Goal: Task Accomplishment & Management: Complete application form

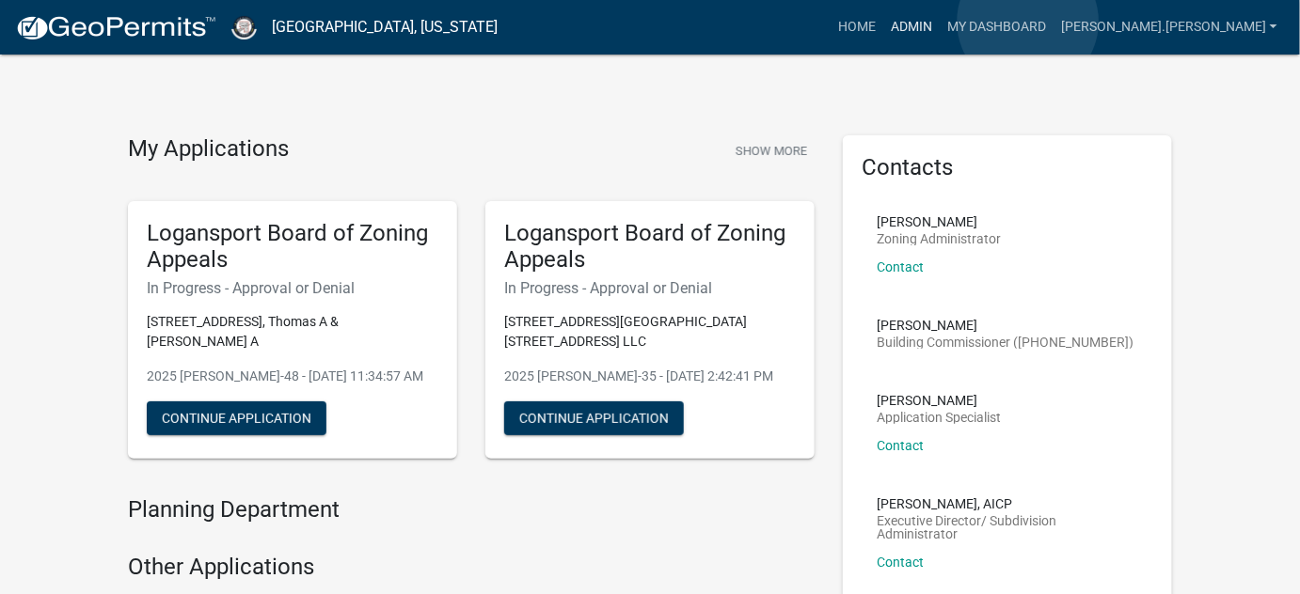
click at [940, 22] on link "Admin" at bounding box center [911, 27] width 56 height 36
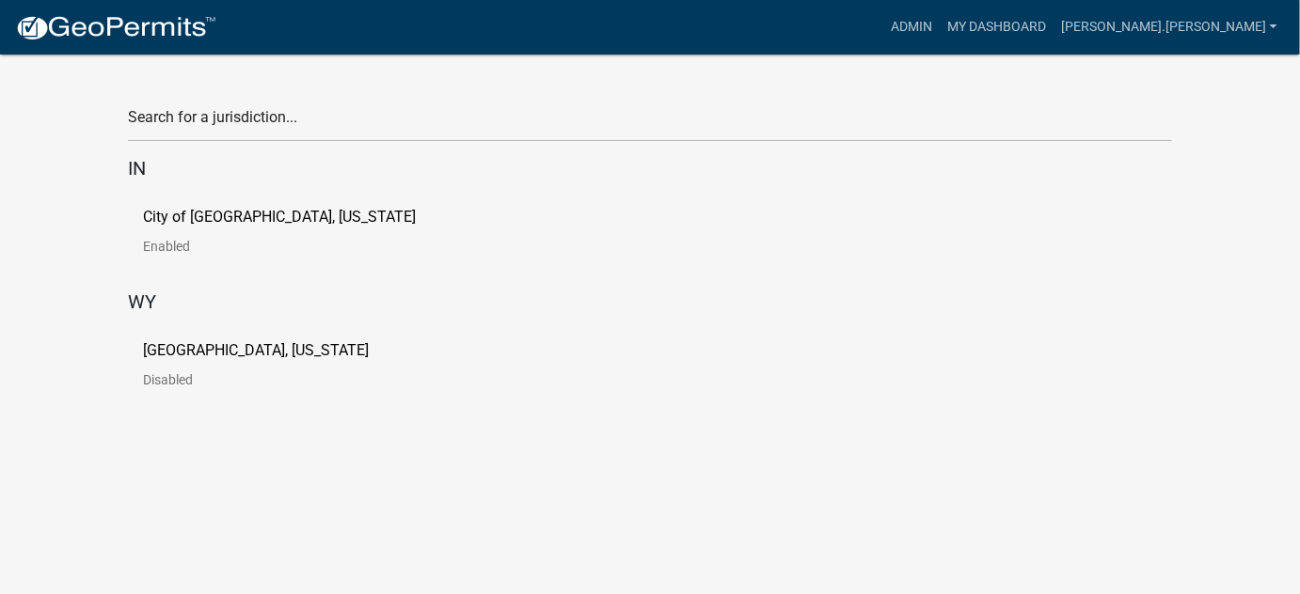
click at [164, 260] on link "City of [GEOGRAPHIC_DATA], [US_STATE] Enabled" at bounding box center [294, 239] width 303 height 58
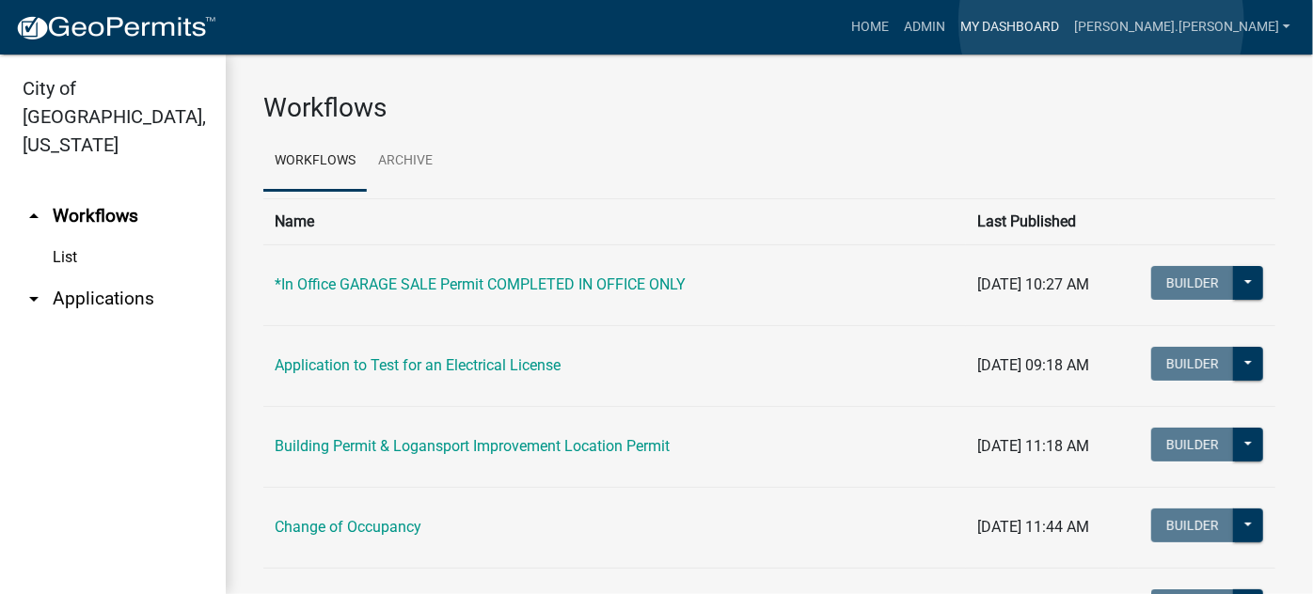
click at [1067, 22] on link "My Dashboard" at bounding box center [1010, 27] width 114 height 36
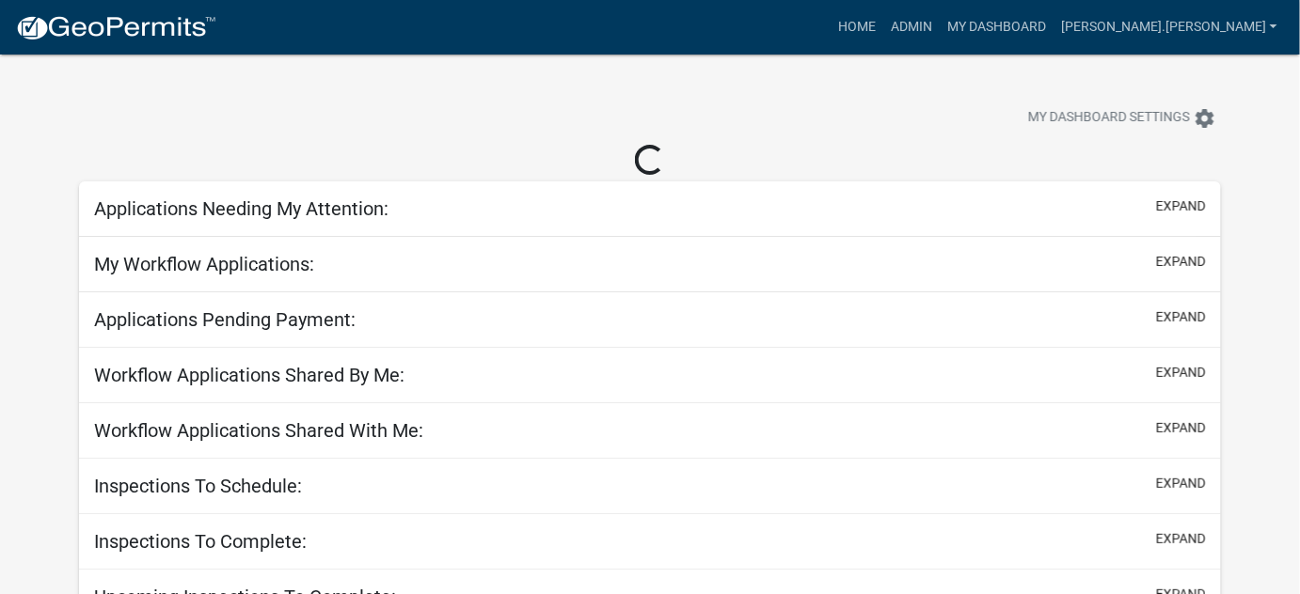
select select "3: 100"
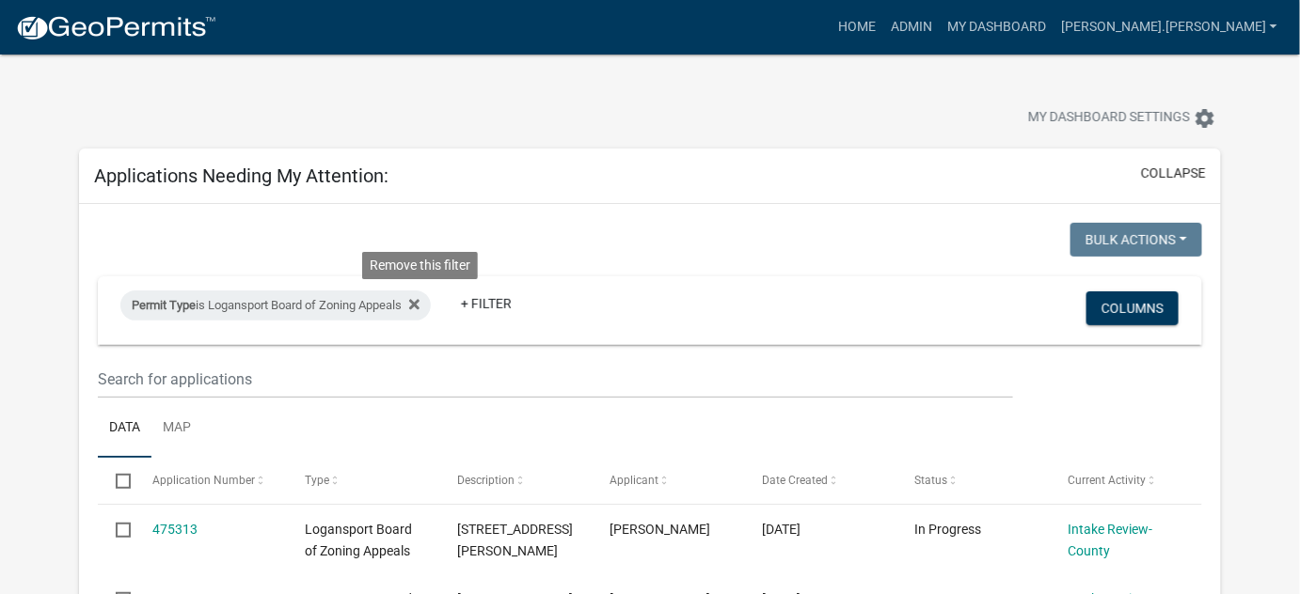
click at [419, 305] on icon at bounding box center [414, 304] width 10 height 10
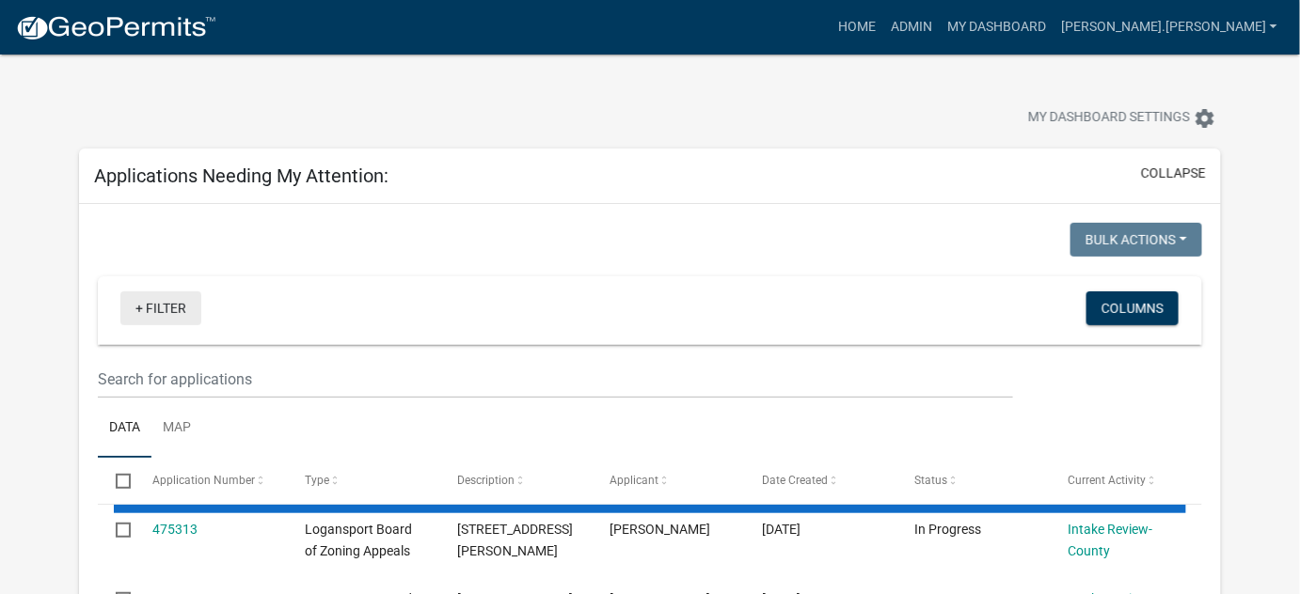
click at [158, 301] on link "+ Filter" at bounding box center [160, 309] width 81 height 34
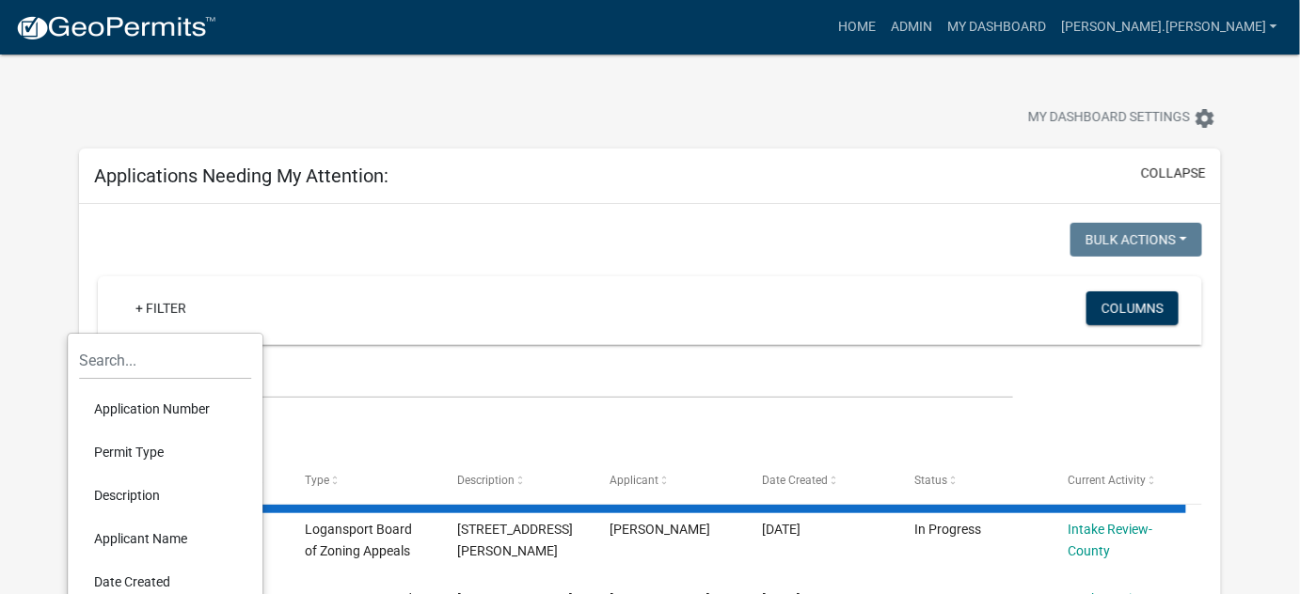
click at [135, 455] on li "Permit Type" at bounding box center [165, 452] width 172 height 43
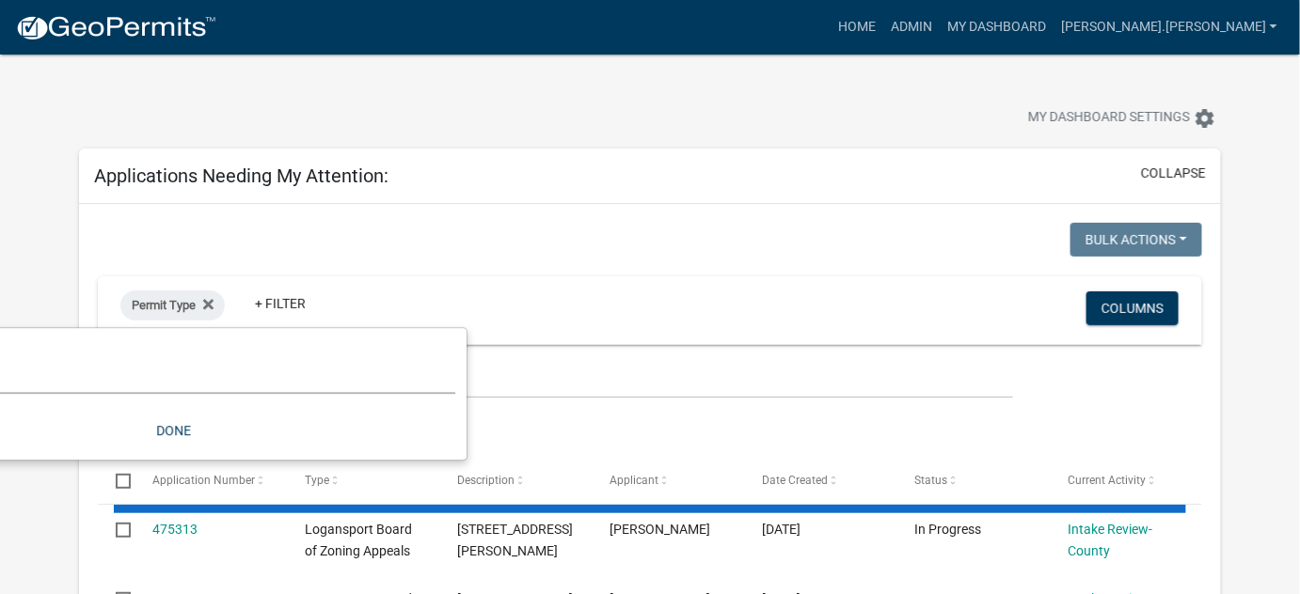
click at [195, 372] on select "Select an option *In Office GARAGE SALE Permit COMPLETED IN OFFICE ONLY Applica…" at bounding box center [173, 375] width 564 height 39
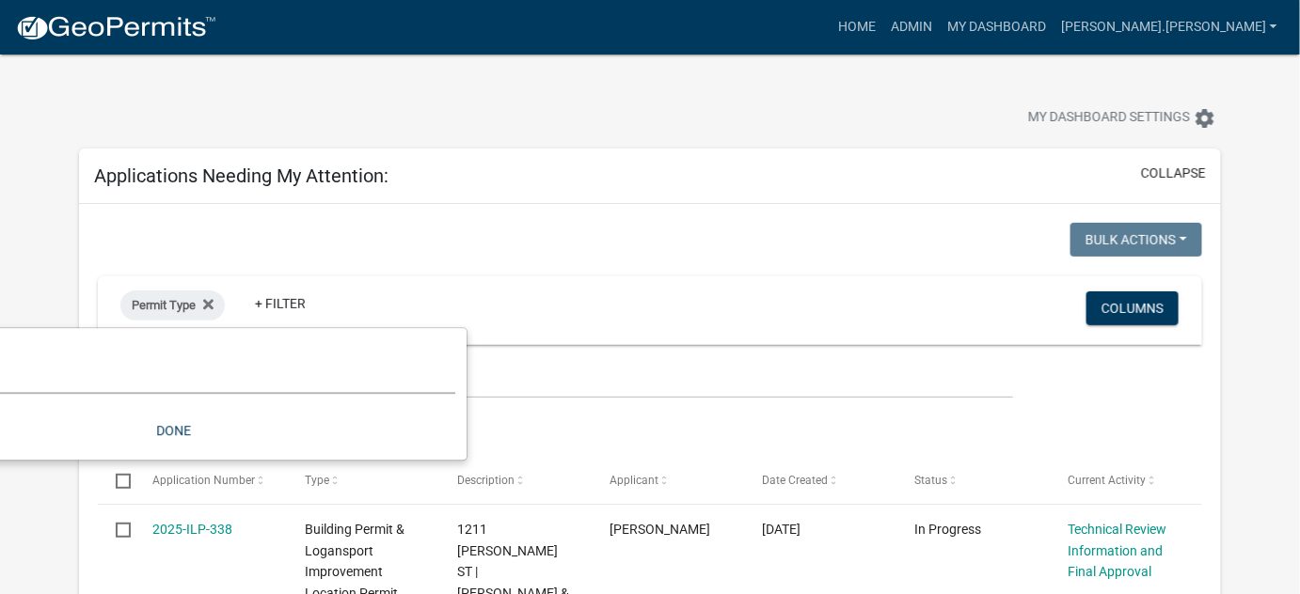
select select "9cc99fe7-a495-41e6-9243-9fb017379584"
click at [0, 356] on select "Select an option *In Office GARAGE SALE Permit COMPLETED IN OFFICE ONLY Applica…" at bounding box center [173, 375] width 564 height 39
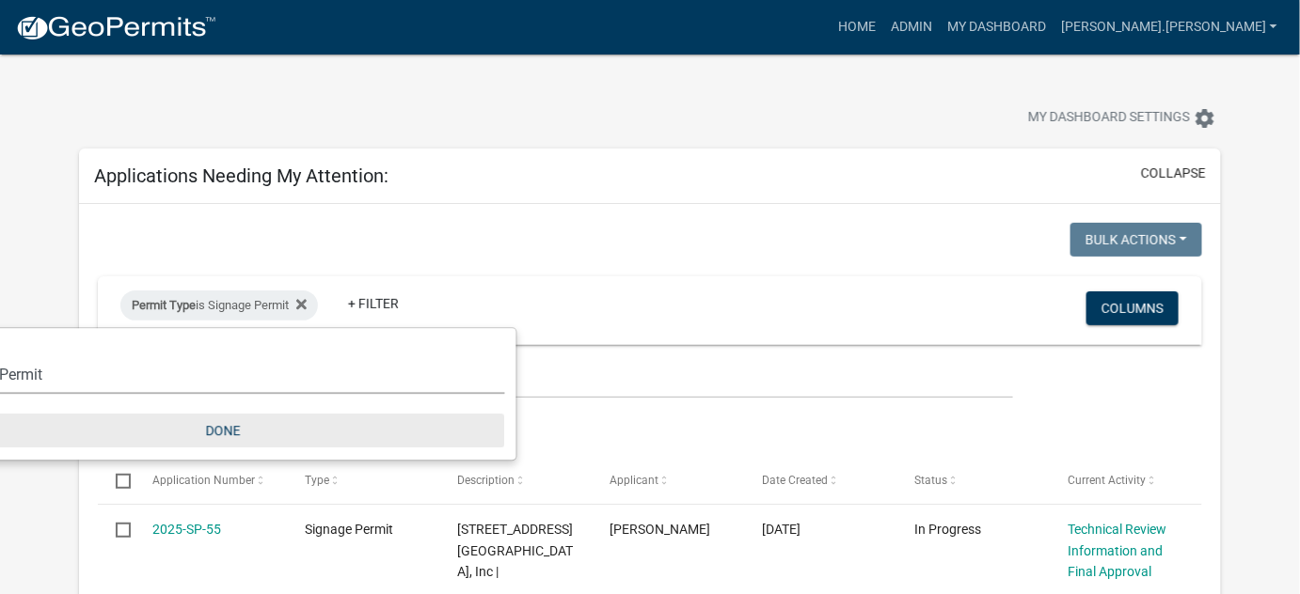
click at [213, 435] on button "Done" at bounding box center [223, 431] width 564 height 34
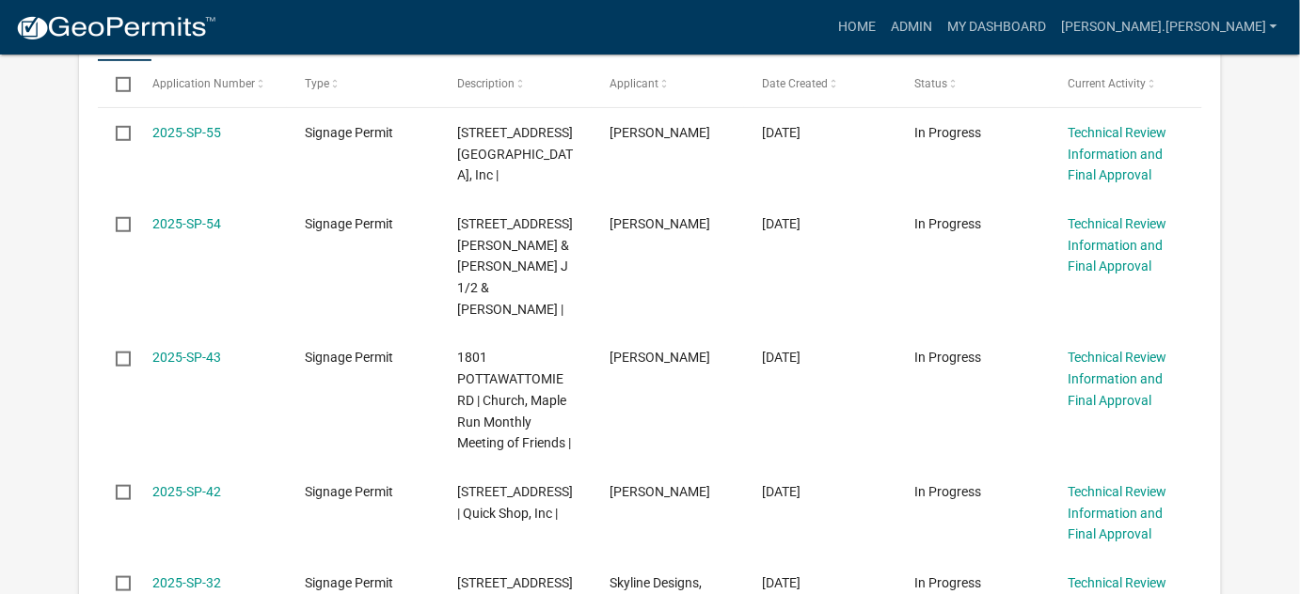
scroll to position [427, 0]
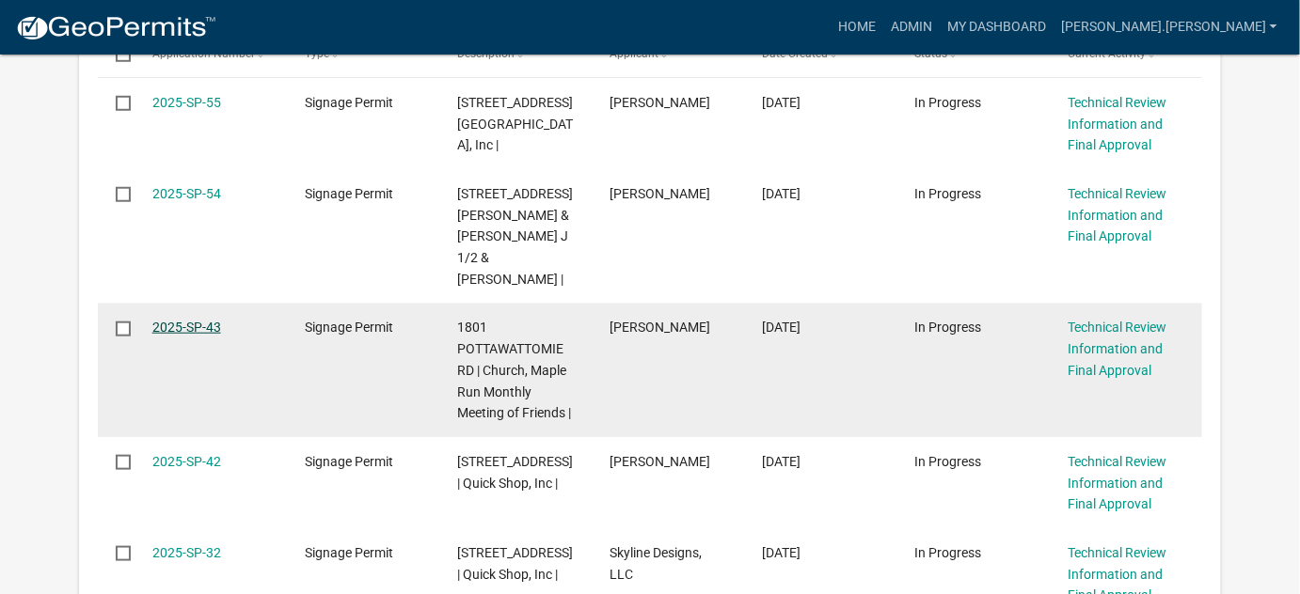
click at [179, 335] on link "2025-SP-43" at bounding box center [186, 327] width 69 height 15
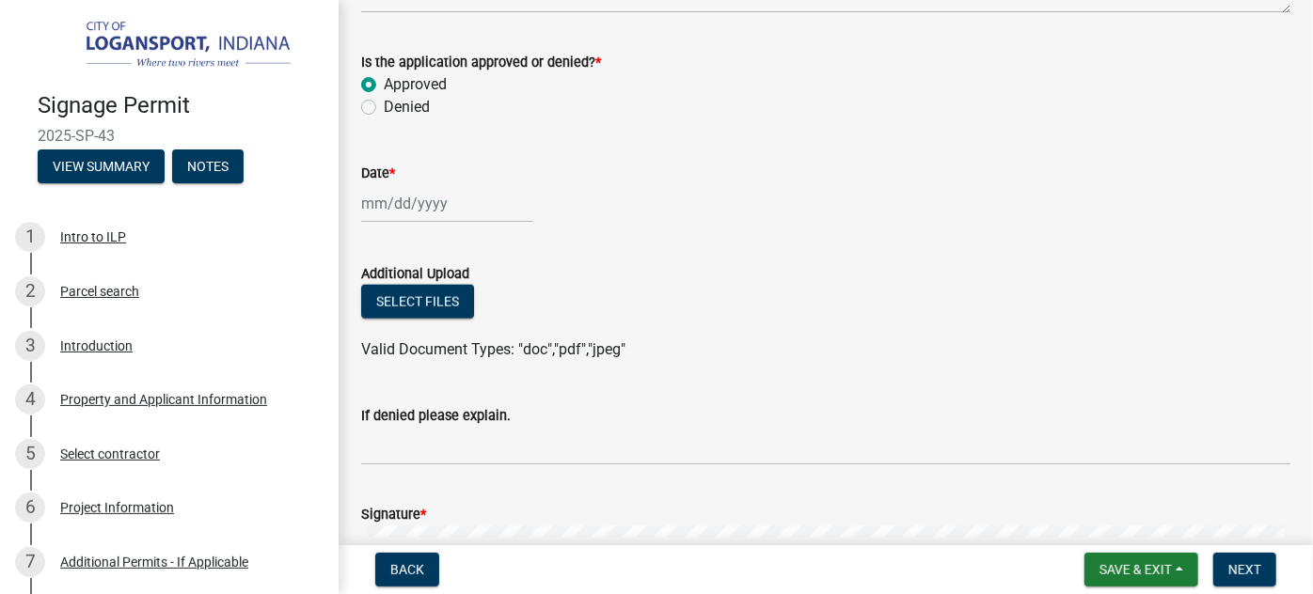
scroll to position [1196, 0]
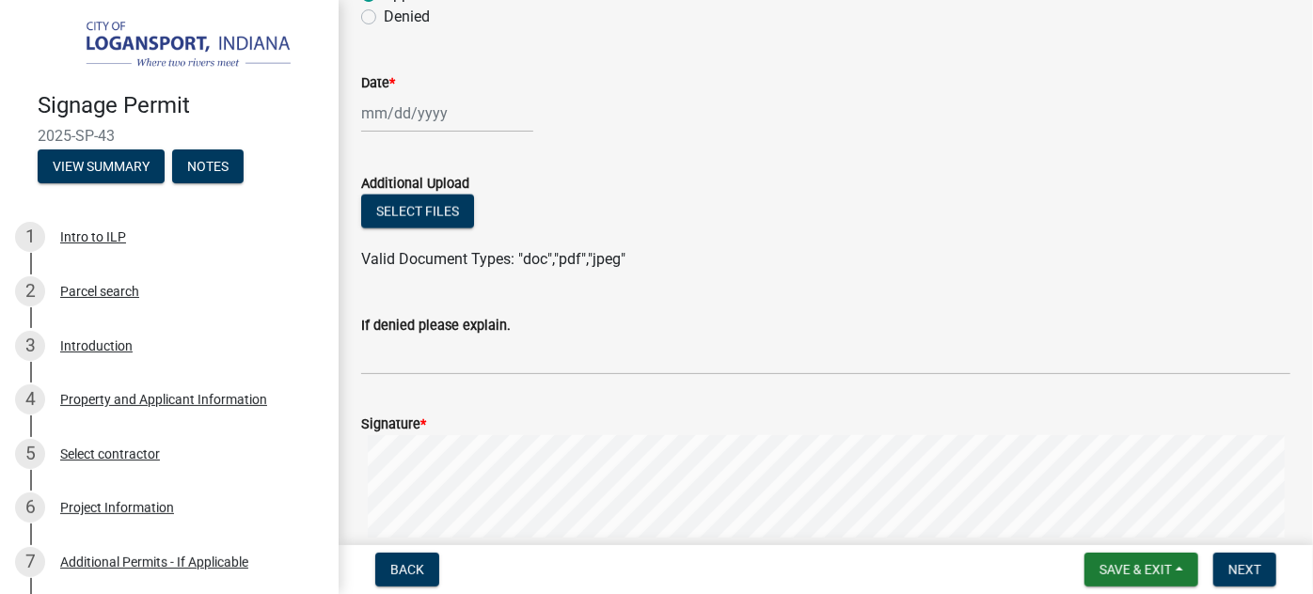
click at [389, 133] on div at bounding box center [447, 113] width 172 height 39
select select "9"
select select "2025"
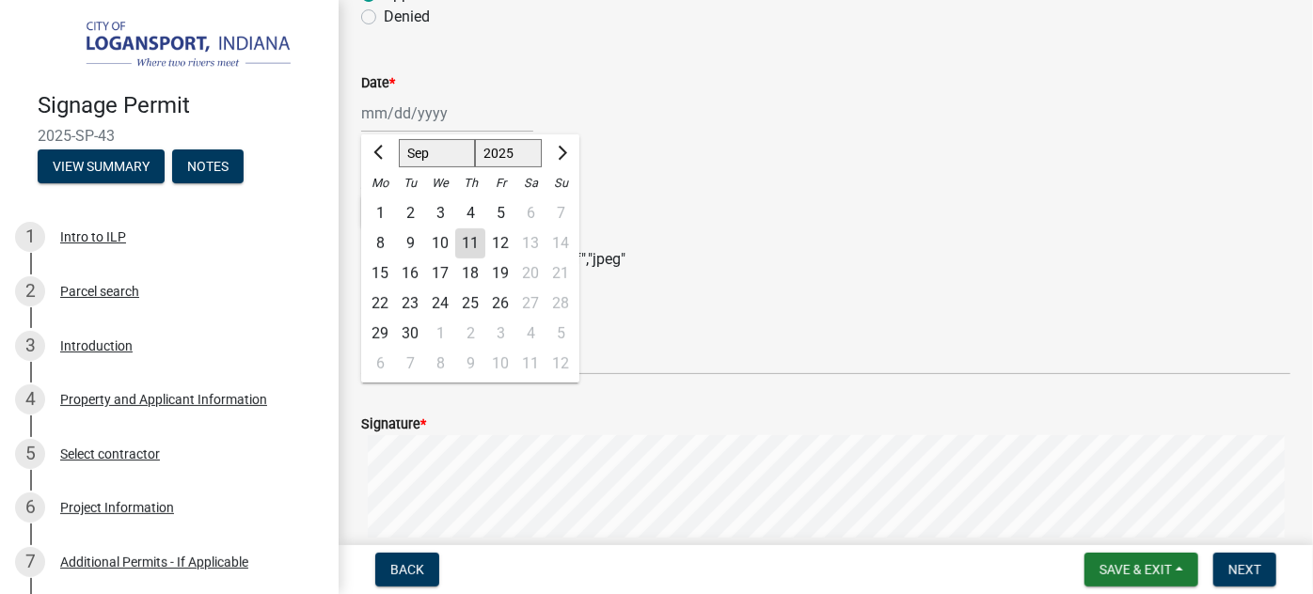
click at [478, 259] on div "11" at bounding box center [470, 244] width 30 height 30
type input "[DATE]"
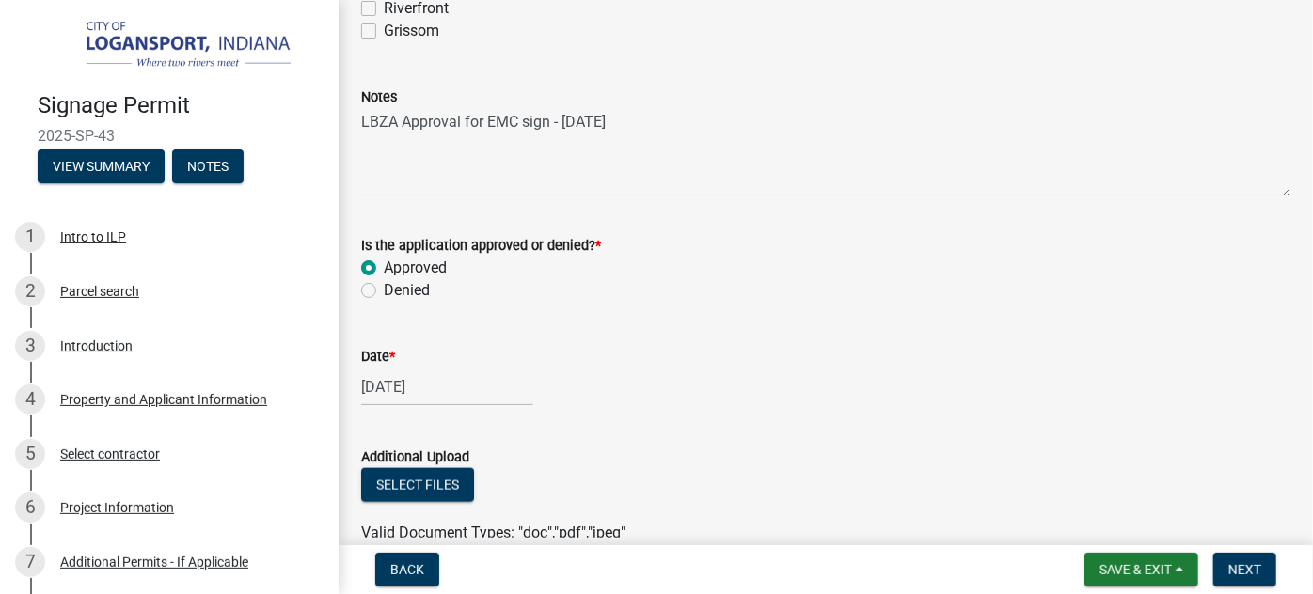
scroll to position [893, 0]
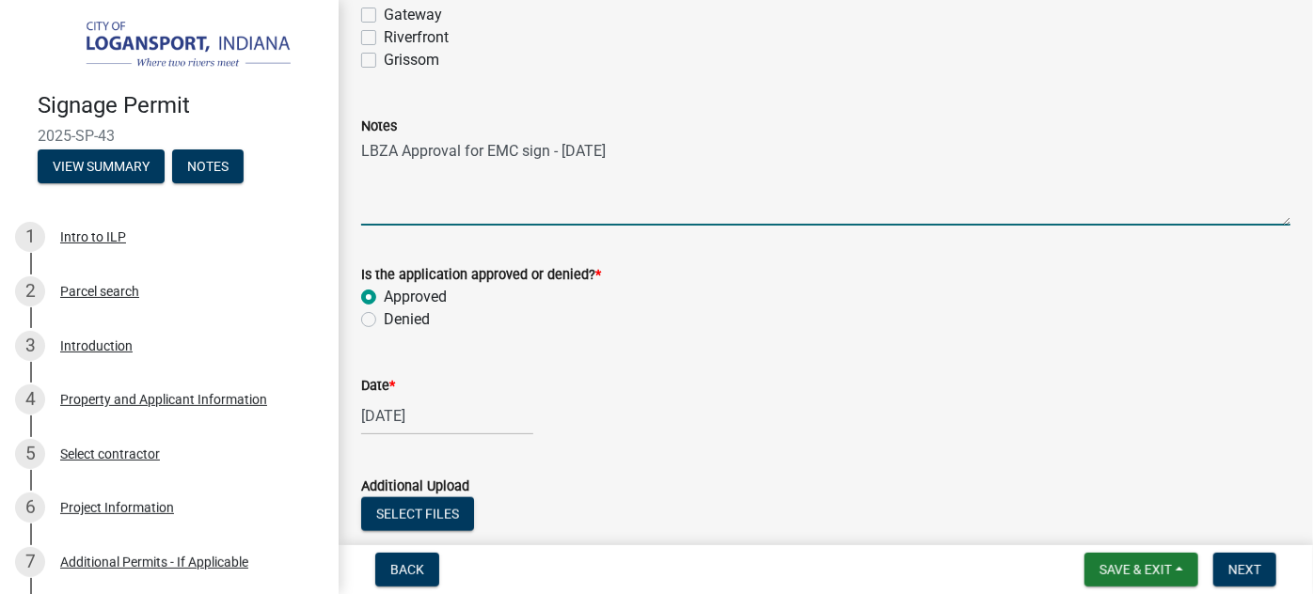
click at [672, 197] on textarea "LBZA Approval for EMC sign - [DATE]" at bounding box center [825, 181] width 929 height 88
type textarea "LBZA Approval for EMC sign - [DATE]"
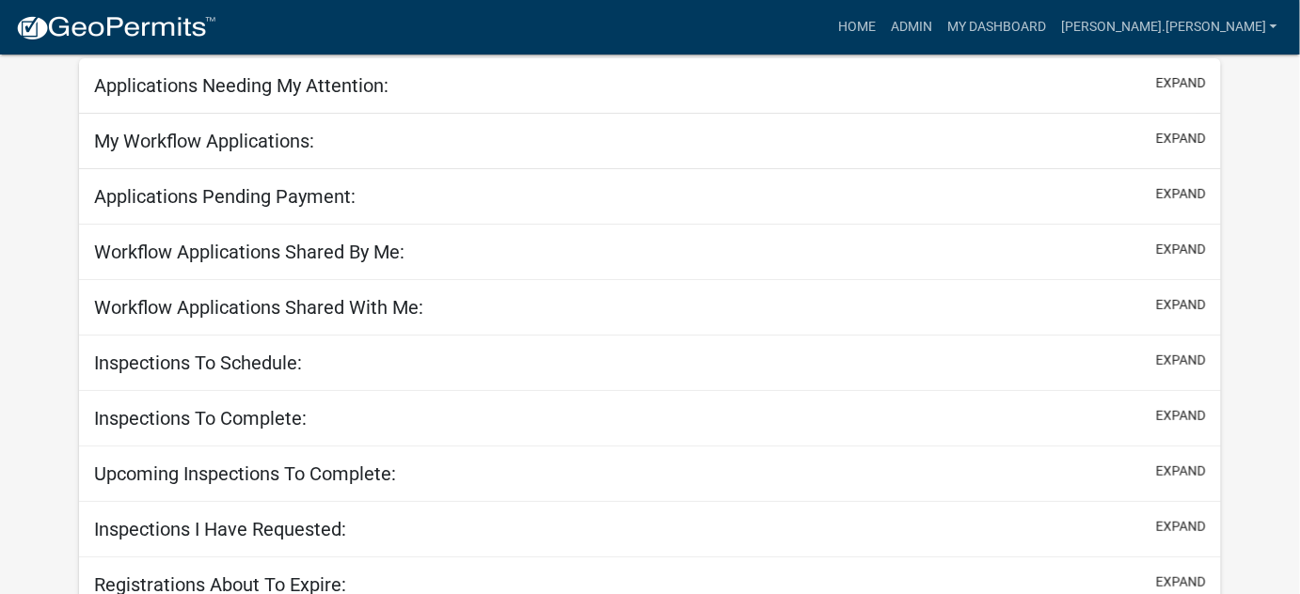
scroll to position [194, 0]
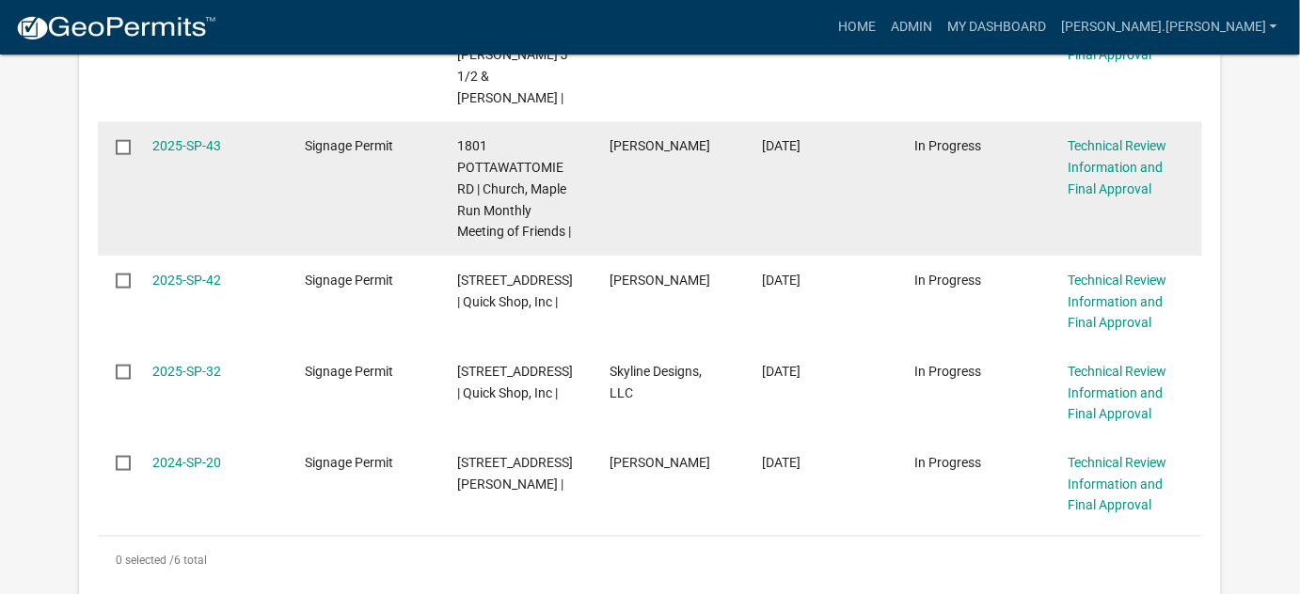
scroll to position [589, 0]
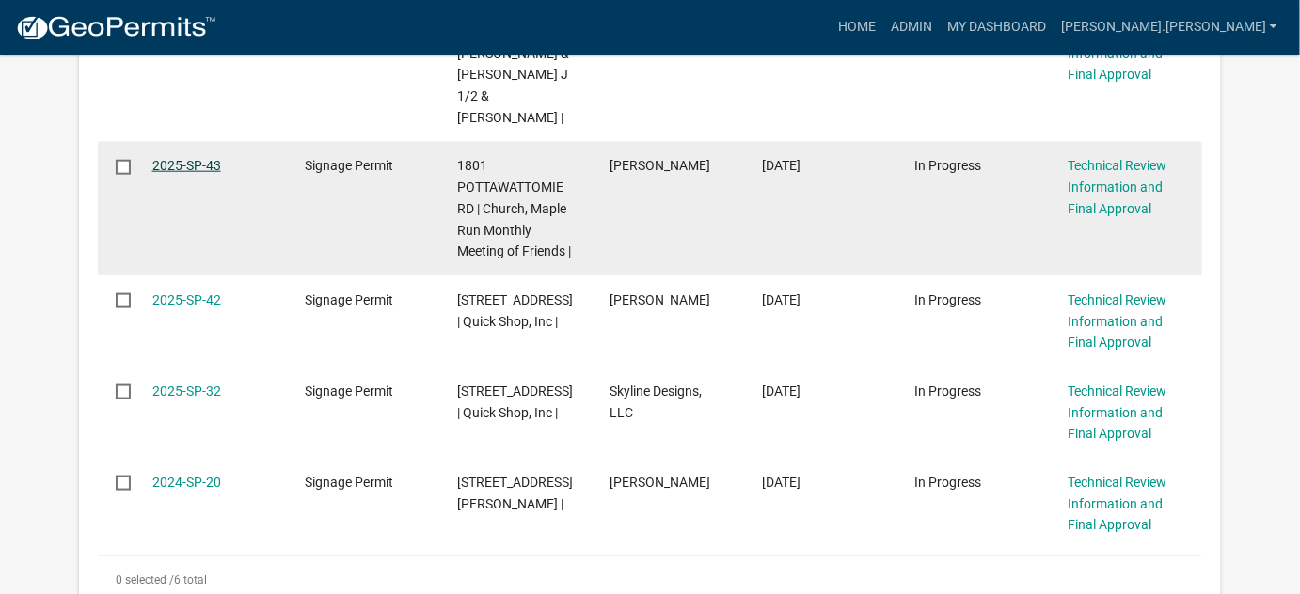
click at [201, 173] on link "2025-SP-43" at bounding box center [186, 165] width 69 height 15
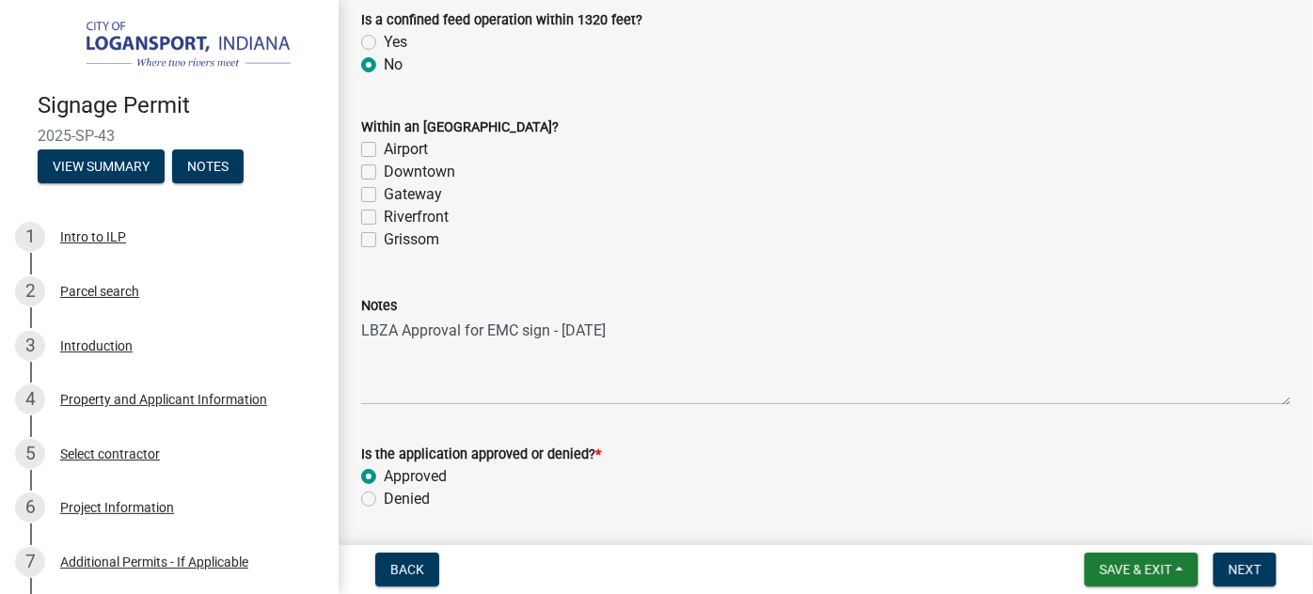
scroll to position [941, 0]
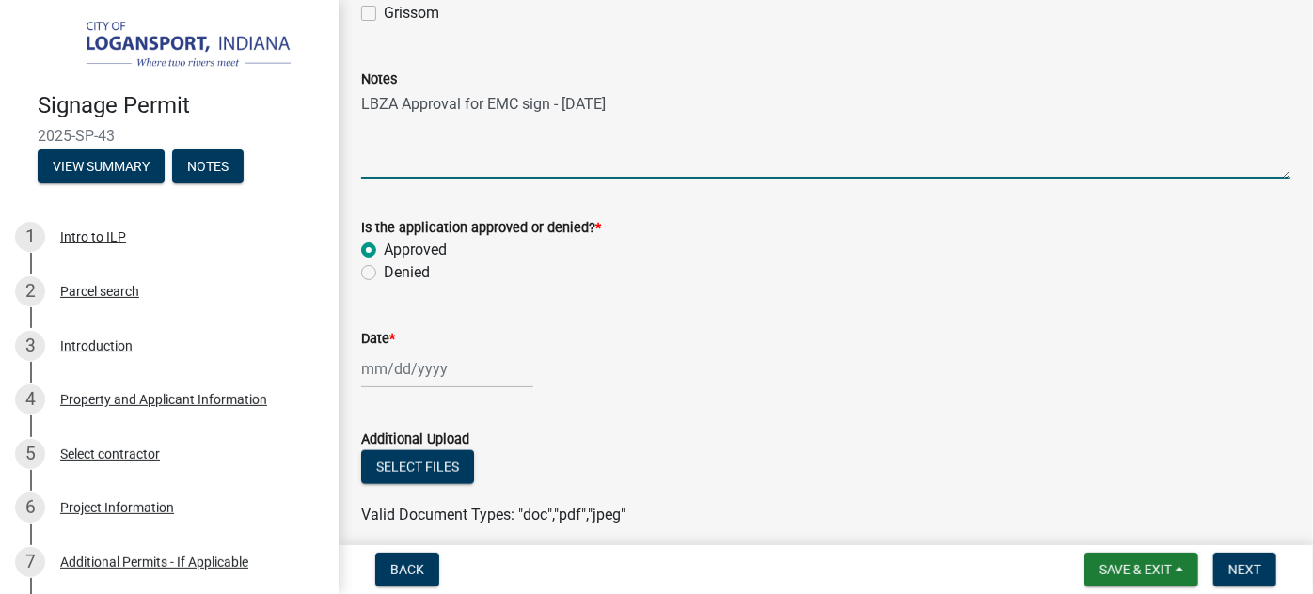
click at [669, 145] on textarea "LBZA Approval for EMC sign - [DATE]" at bounding box center [825, 134] width 929 height 88
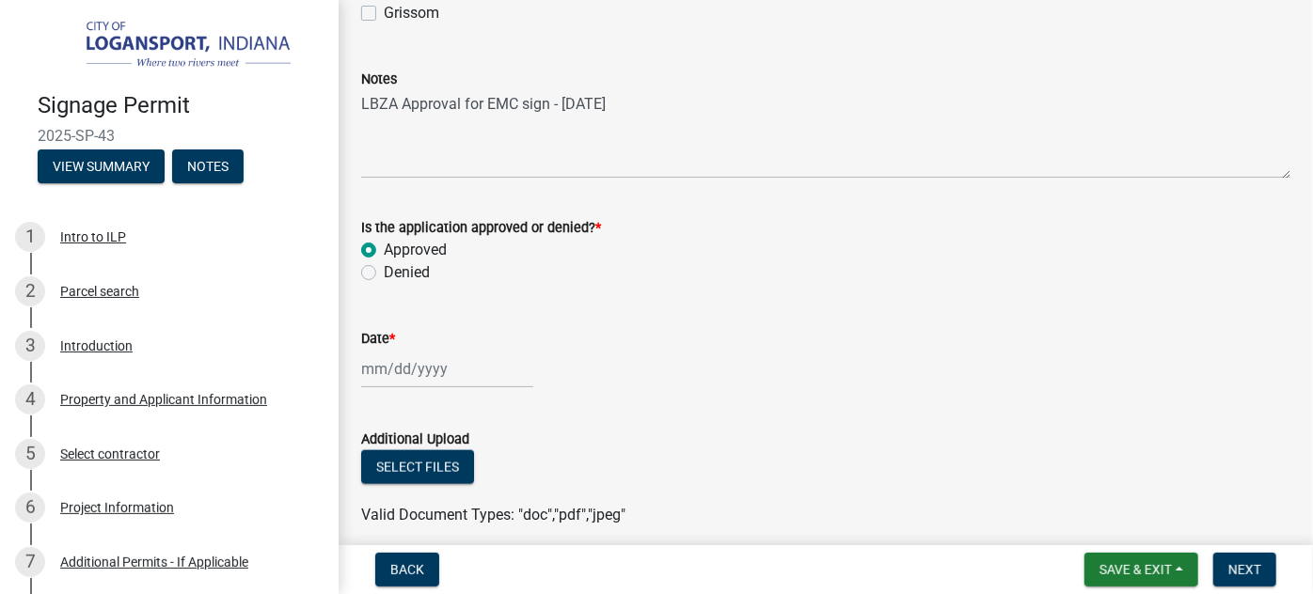
drag, startPoint x: 662, startPoint y: 102, endPoint x: 556, endPoint y: 130, distance: 110.0
click at [556, 90] on div "Notes" at bounding box center [825, 79] width 929 height 23
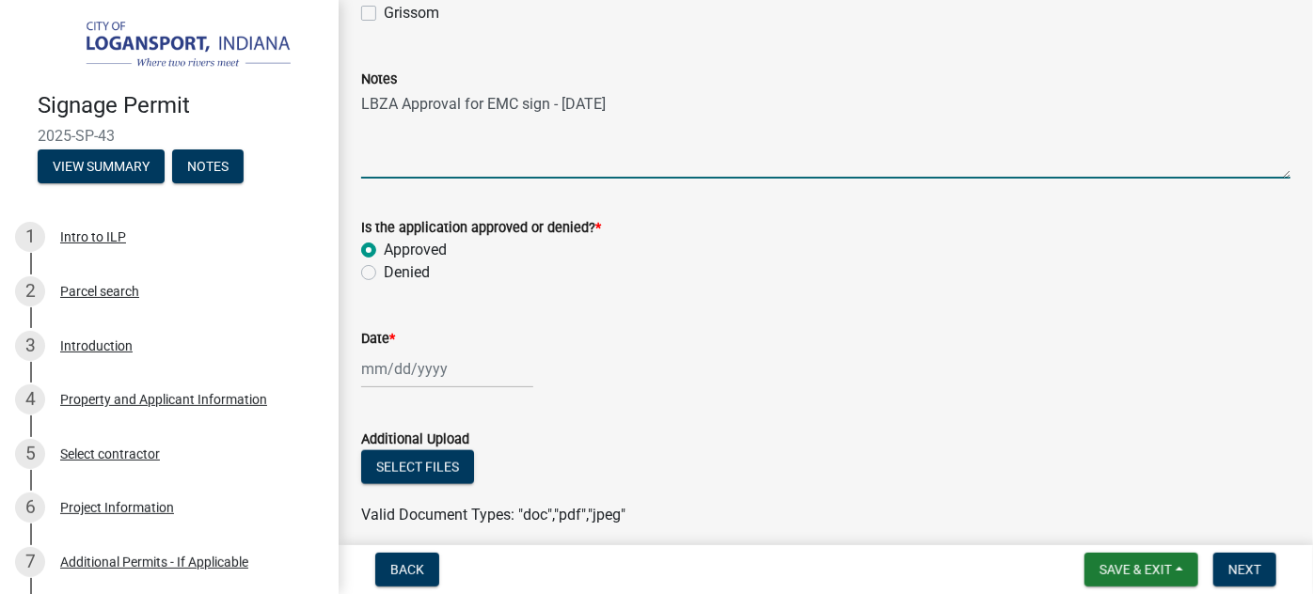
click at [677, 139] on textarea "LBZA Approval for EMC sign - [DATE]" at bounding box center [825, 134] width 929 height 88
type textarea "LBZA Approval for EMC sign - [DATE] Old pole sign pole must be removed same day…"
click at [388, 388] on div at bounding box center [447, 369] width 172 height 39
select select "9"
select select "2025"
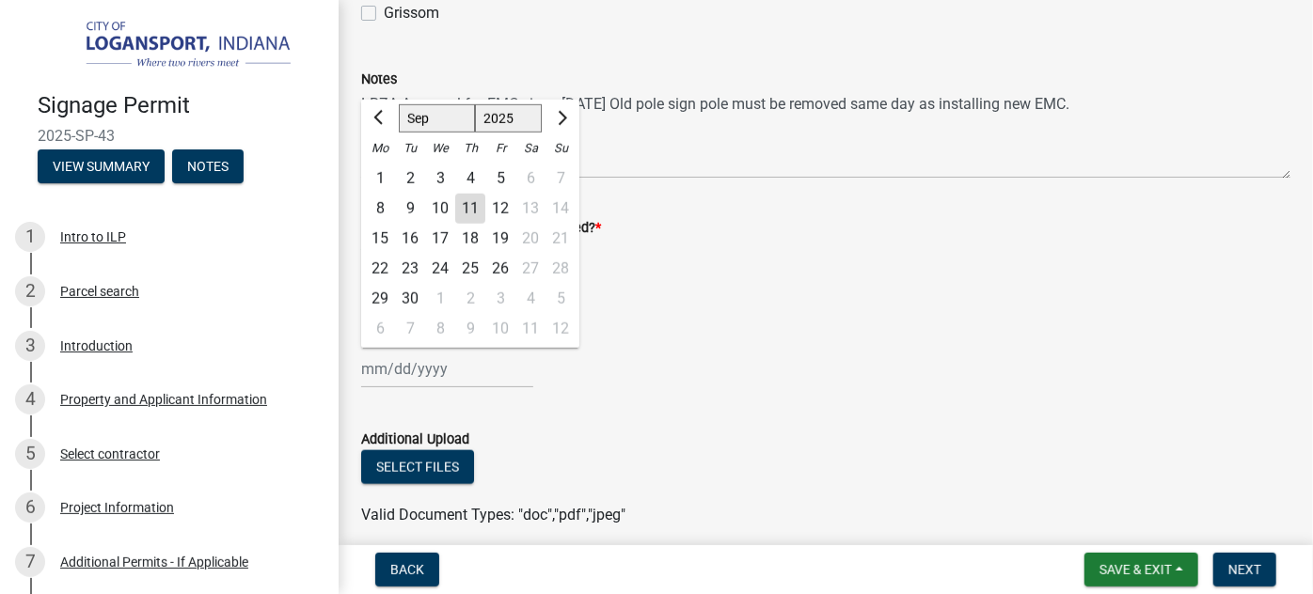
click at [467, 224] on div "11" at bounding box center [470, 209] width 30 height 30
type input "[DATE]"
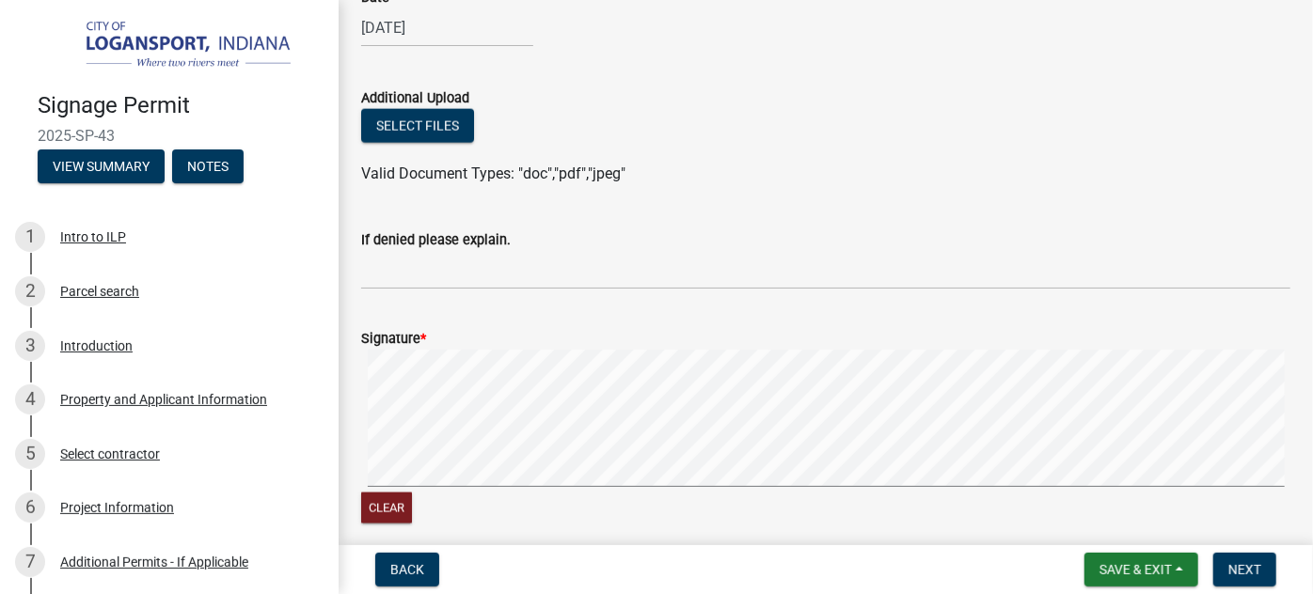
scroll to position [1368, 0]
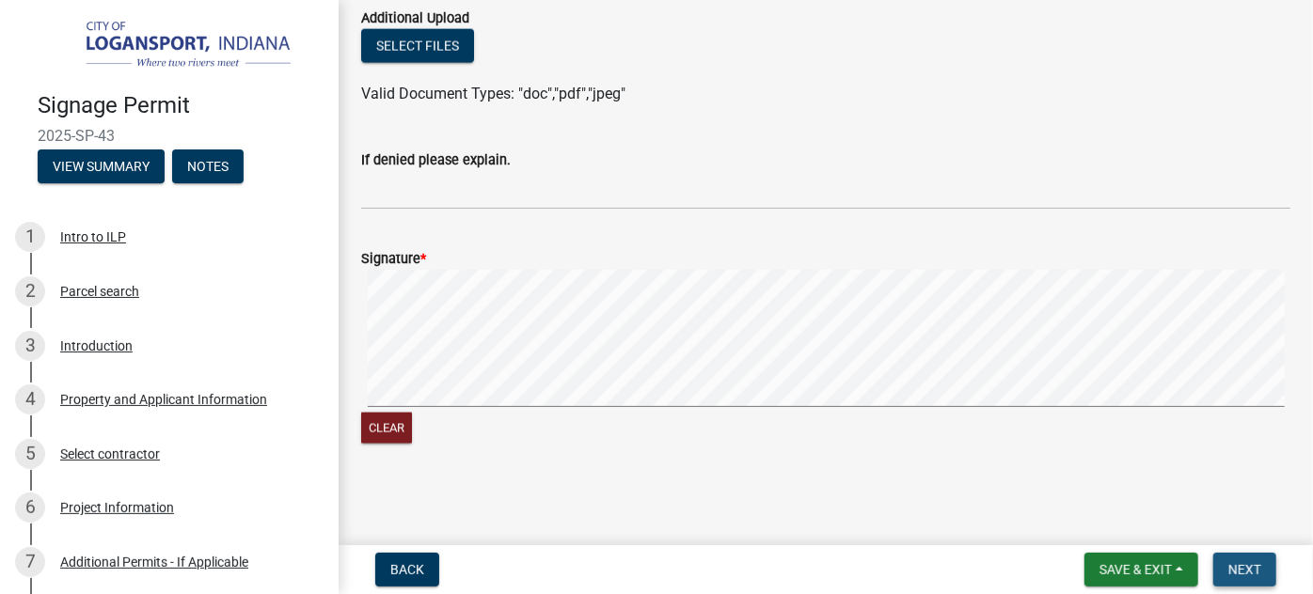
click at [1245, 569] on span "Next" at bounding box center [1244, 569] width 33 height 15
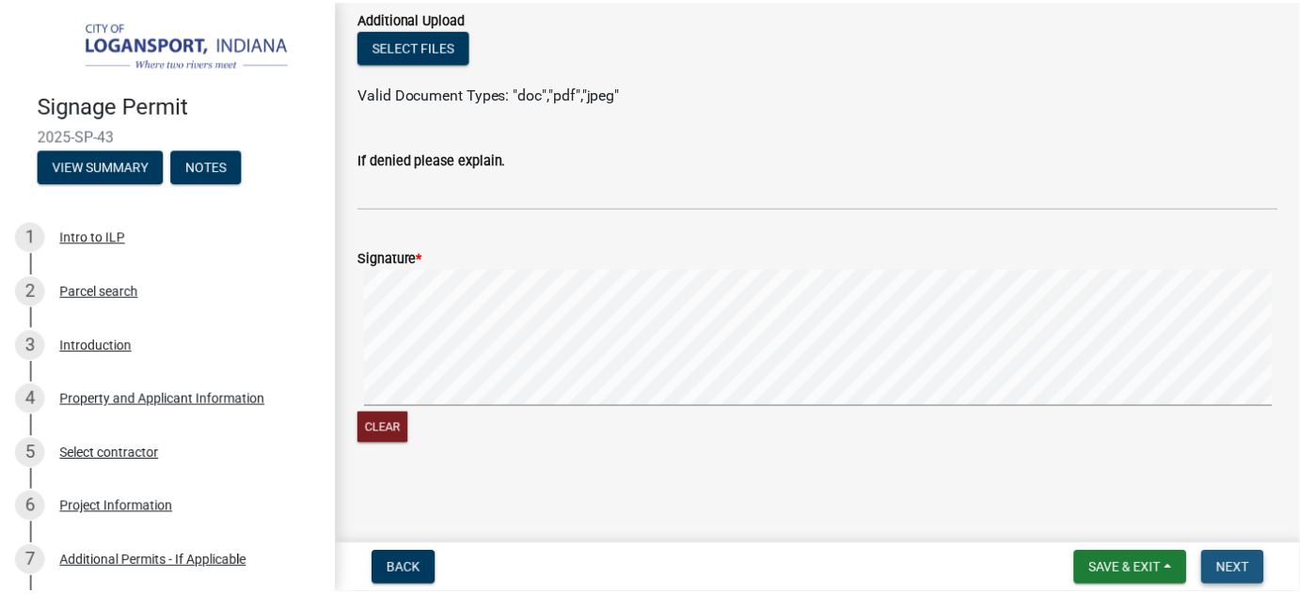
scroll to position [0, 0]
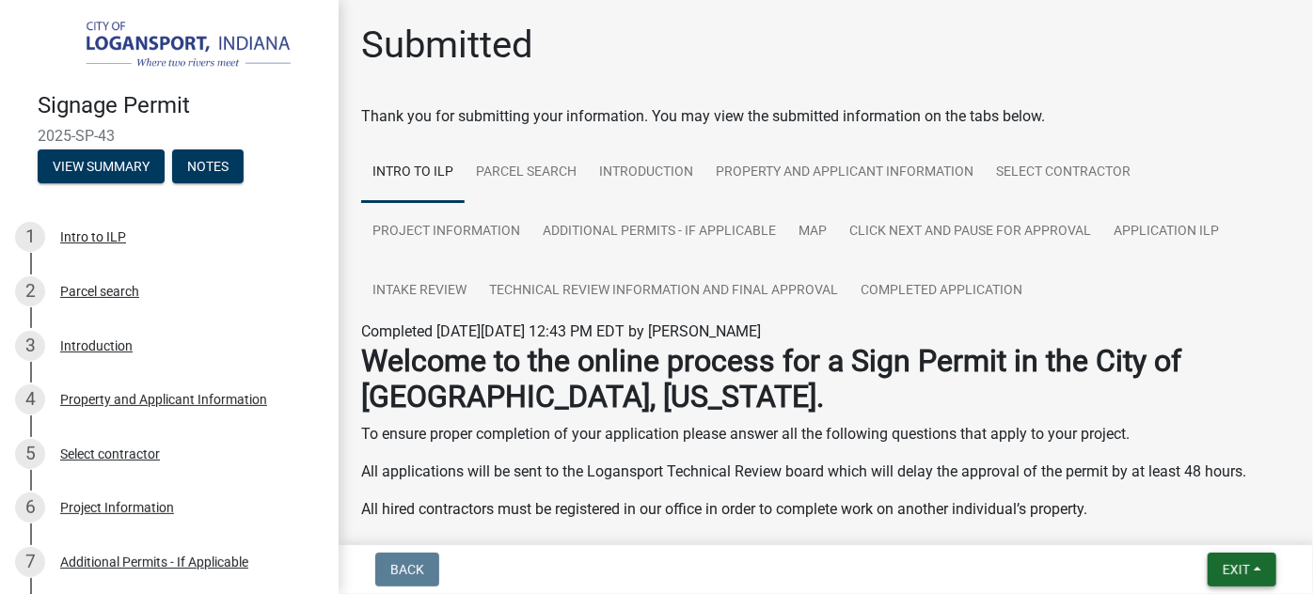
click at [1263, 561] on button "Exit" at bounding box center [1242, 570] width 69 height 34
click at [1216, 524] on button "Save & Exit" at bounding box center [1201, 520] width 150 height 45
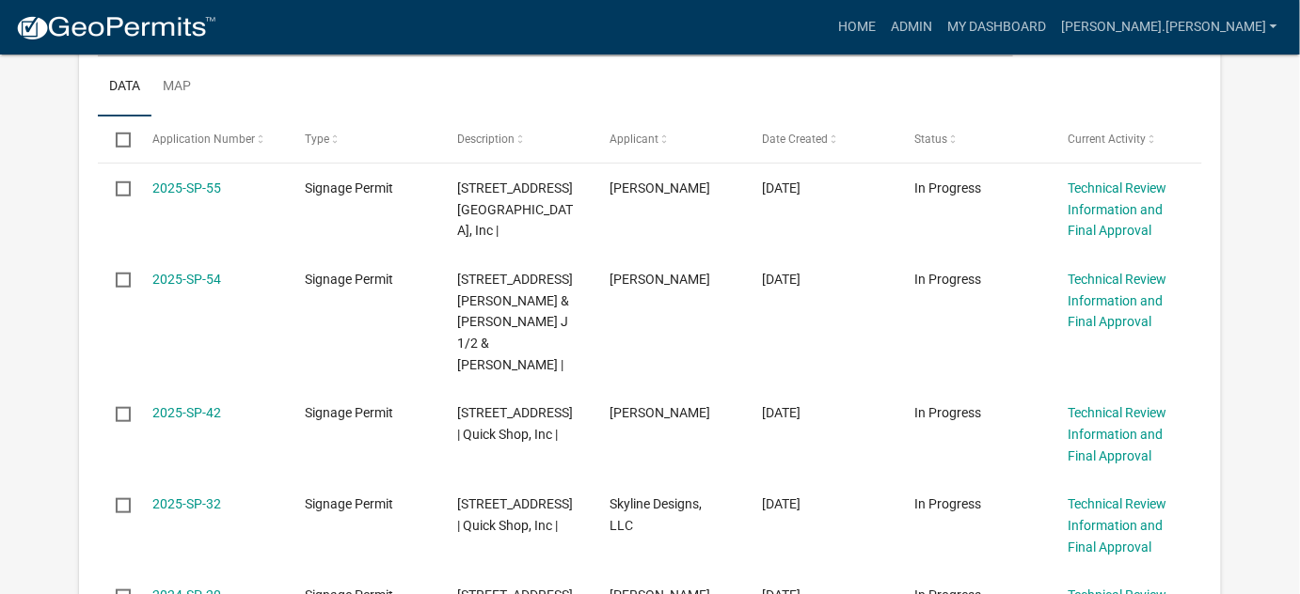
scroll to position [513, 0]
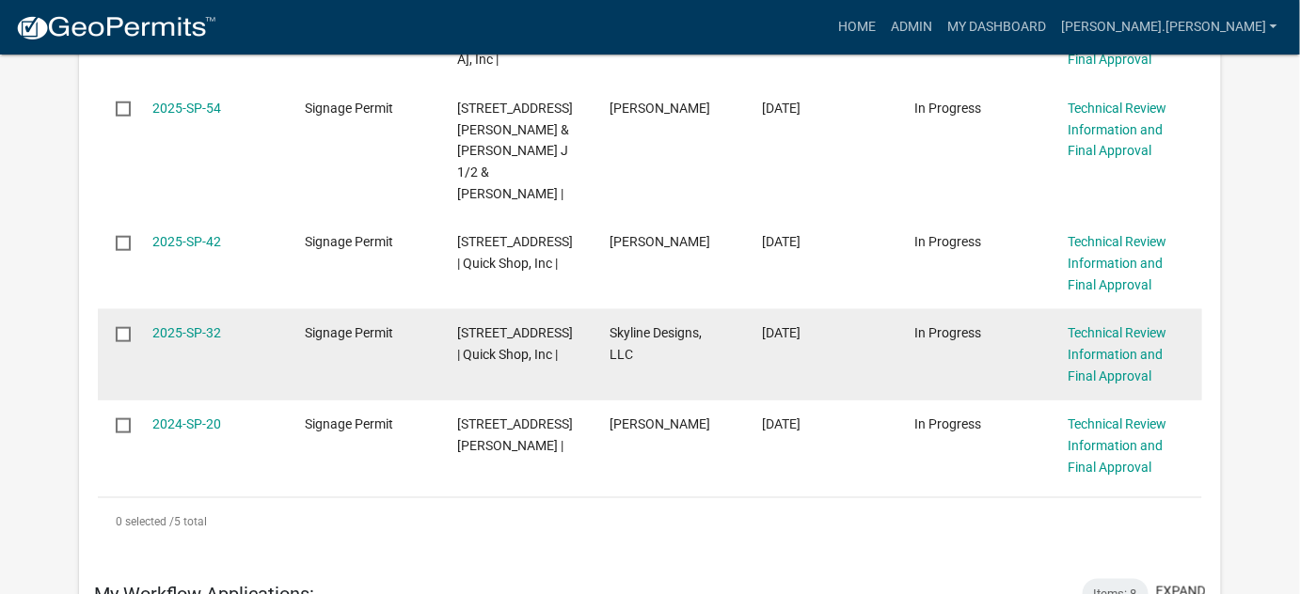
click at [124, 340] on input "checkbox" at bounding box center [122, 333] width 12 height 12
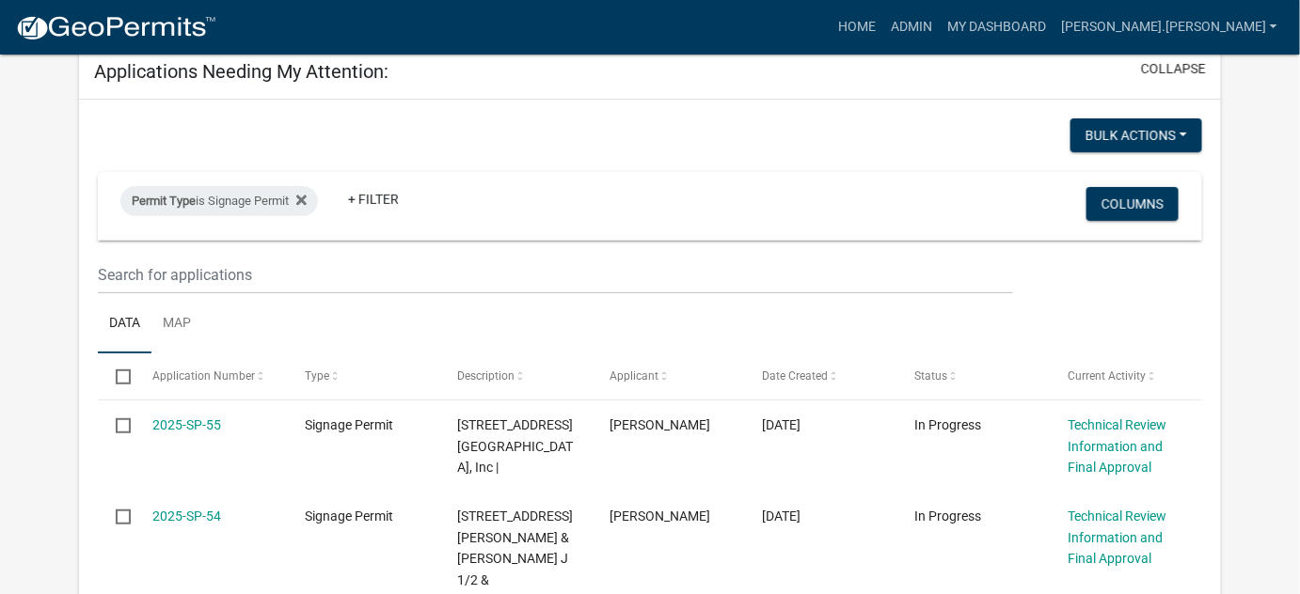
scroll to position [85, 0]
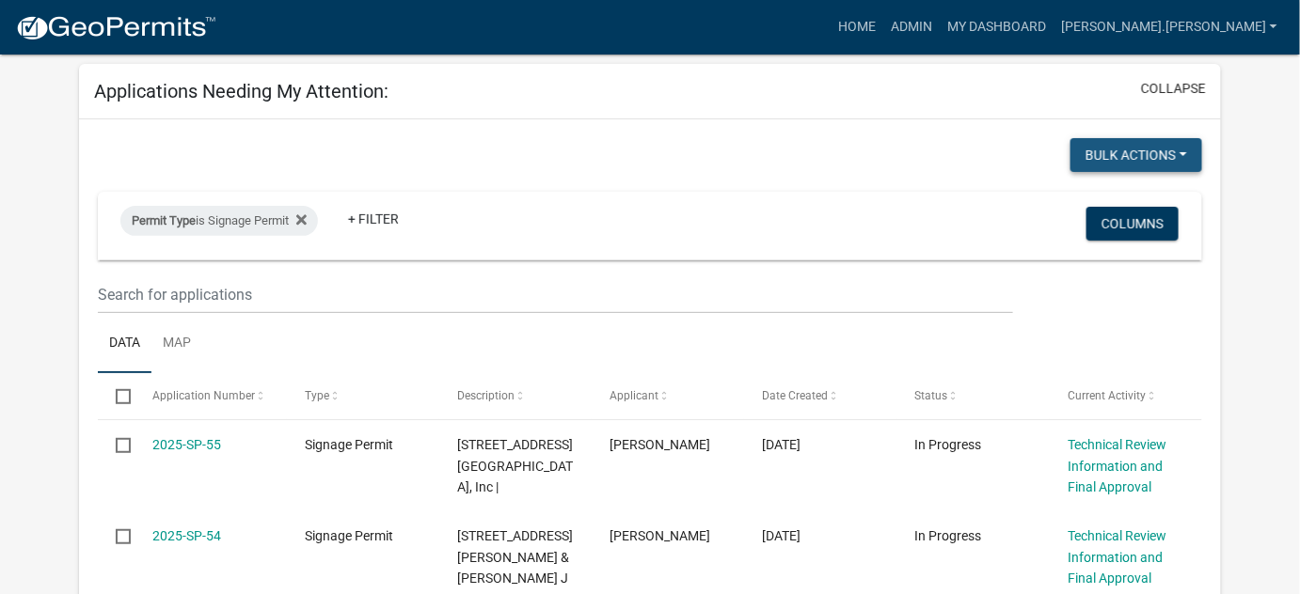
click at [1174, 165] on button "Bulk Actions" at bounding box center [1136, 155] width 132 height 34
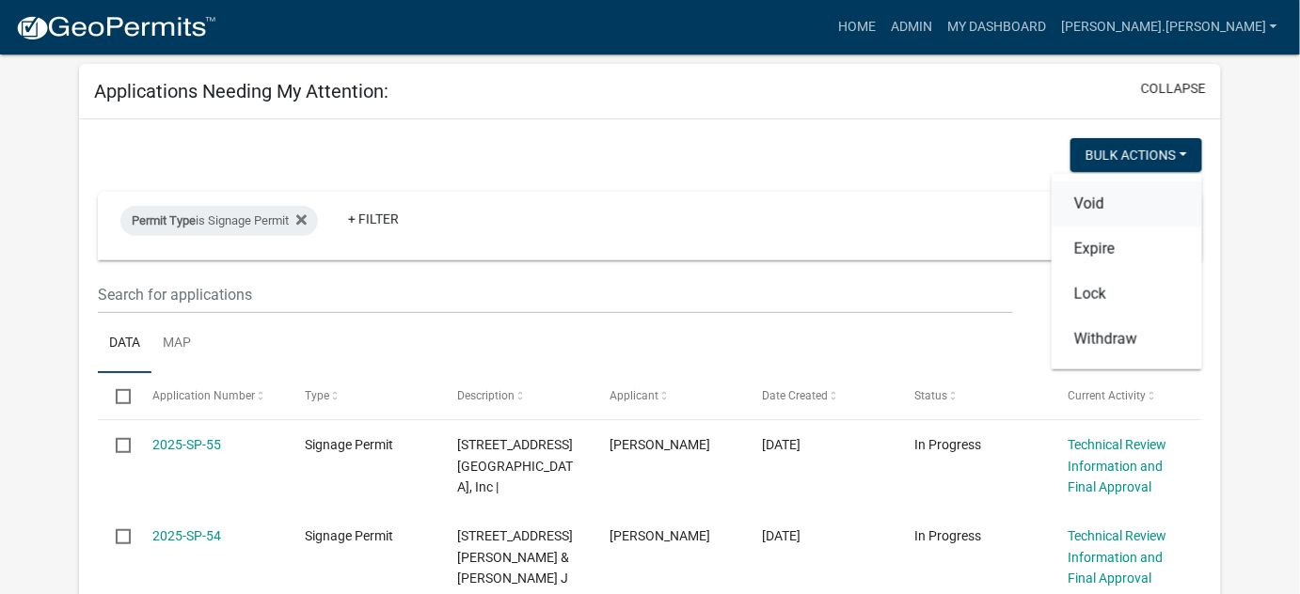
click at [1120, 202] on button "Void" at bounding box center [1127, 204] width 150 height 45
checkbox input "false"
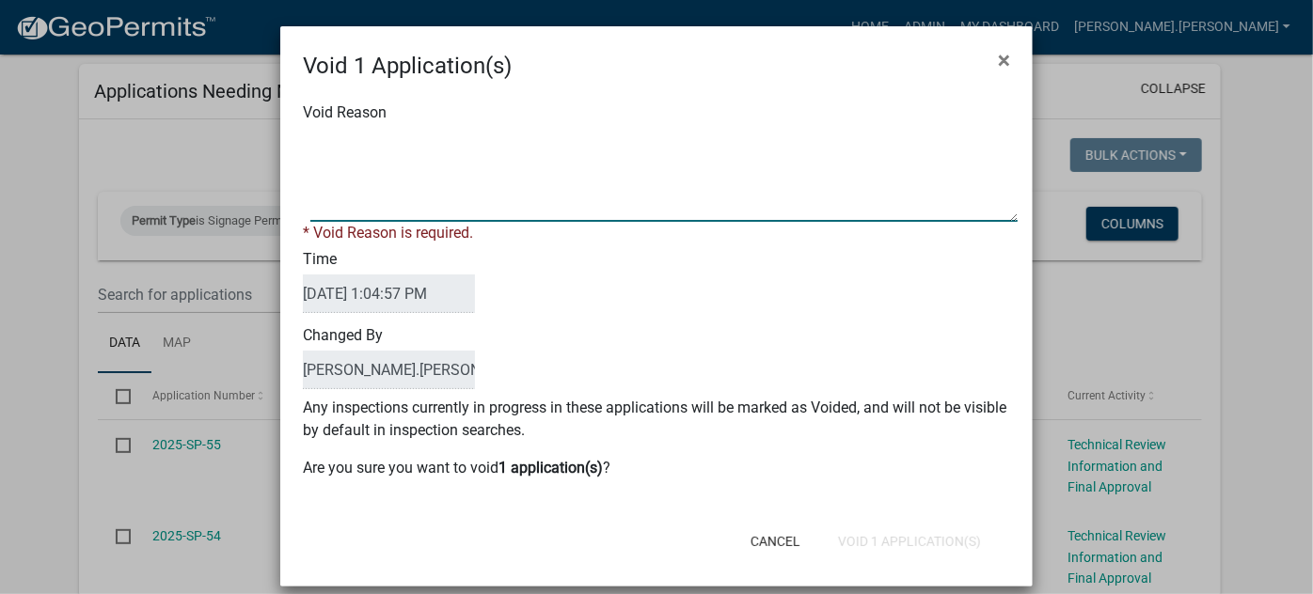
click at [482, 140] on textarea "Void Reason" at bounding box center [663, 175] width 707 height 94
type textarea "N"
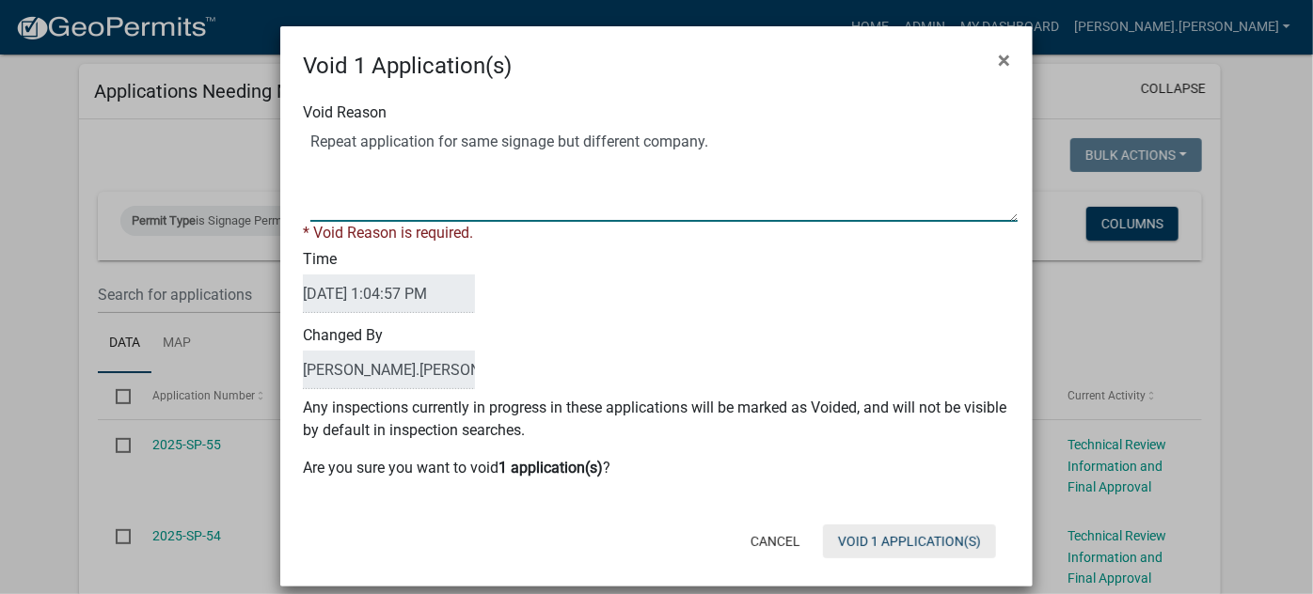
type textarea "Repeat application for same signage but different company."
click at [893, 544] on form "Void 1 Application(s) × Void Reason * Void Reason is required. Time [DATE] 1:04…" at bounding box center [656, 298] width 752 height 544
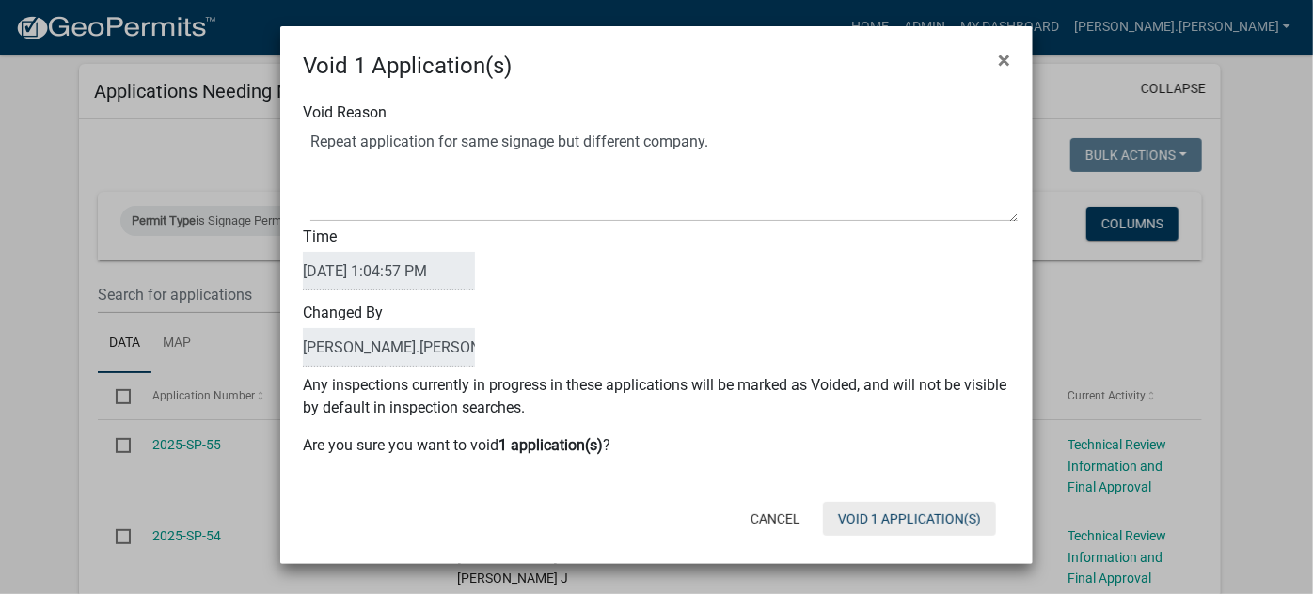
click at [903, 518] on button "Void 1 Application(s)" at bounding box center [909, 519] width 173 height 34
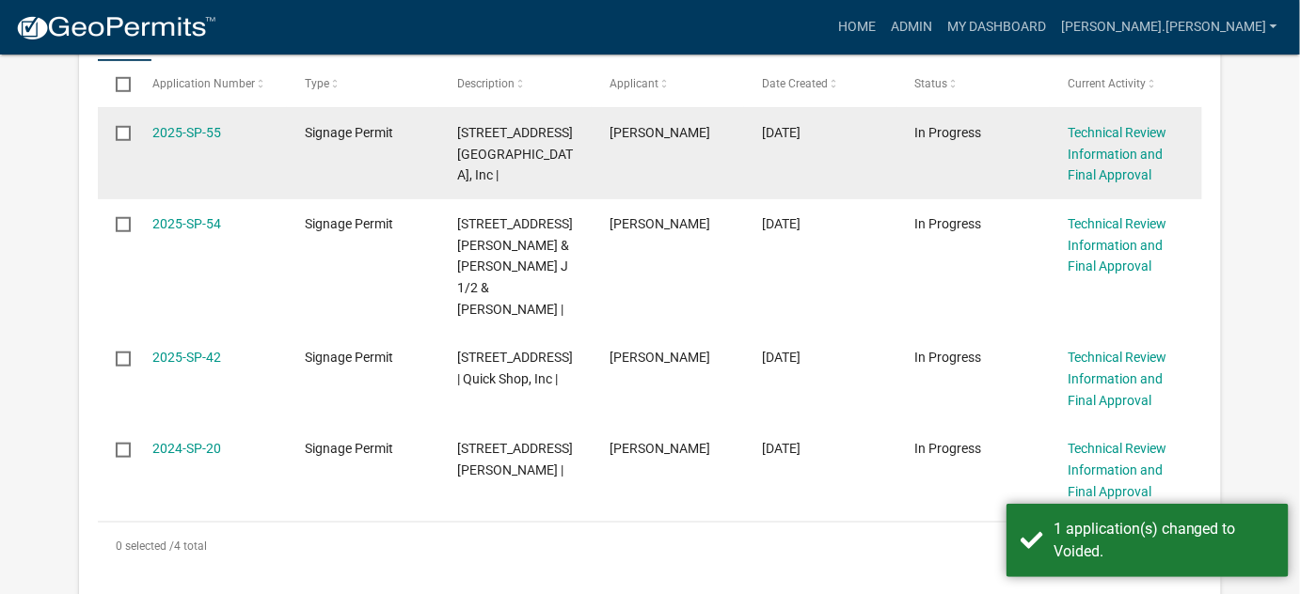
scroll to position [427, 0]
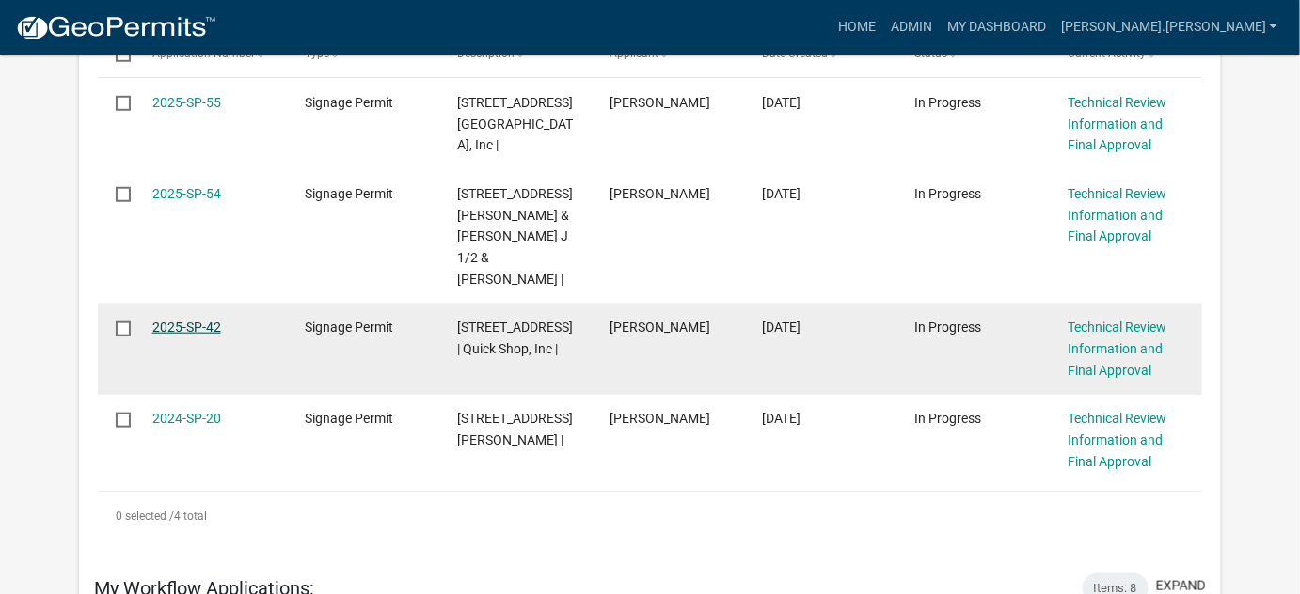
click at [174, 335] on link "2025-SP-42" at bounding box center [186, 327] width 69 height 15
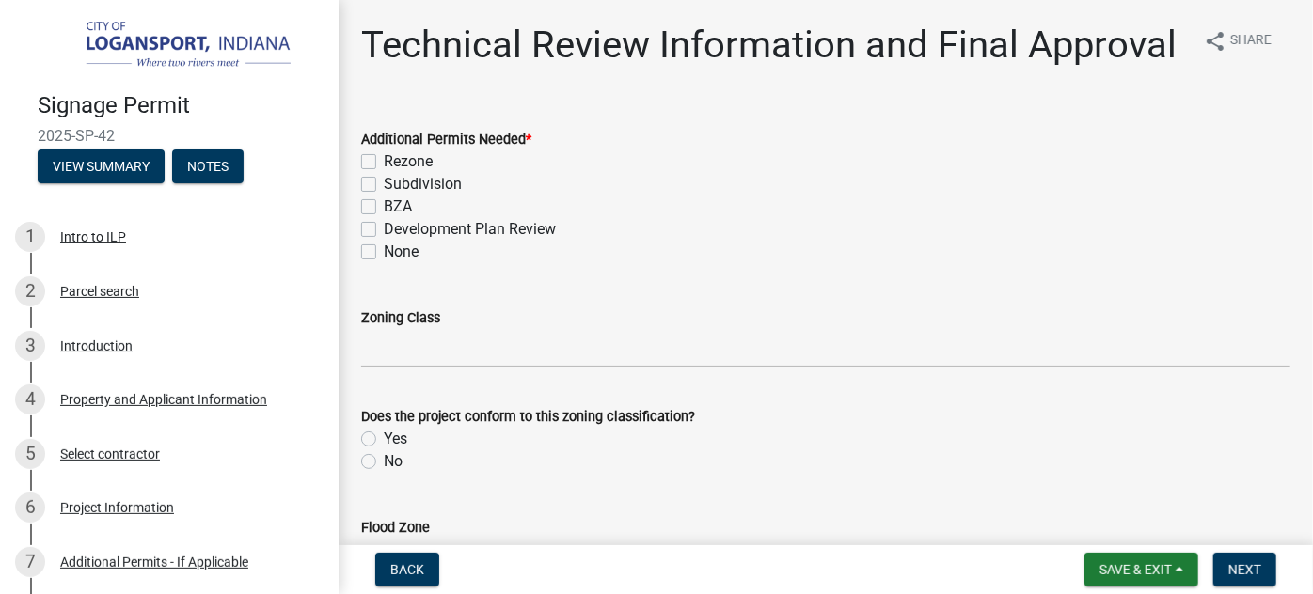
click at [384, 218] on label "BZA" at bounding box center [398, 207] width 28 height 23
click at [384, 208] on input "BZA" at bounding box center [390, 202] width 12 height 12
checkbox input "true"
checkbox input "false"
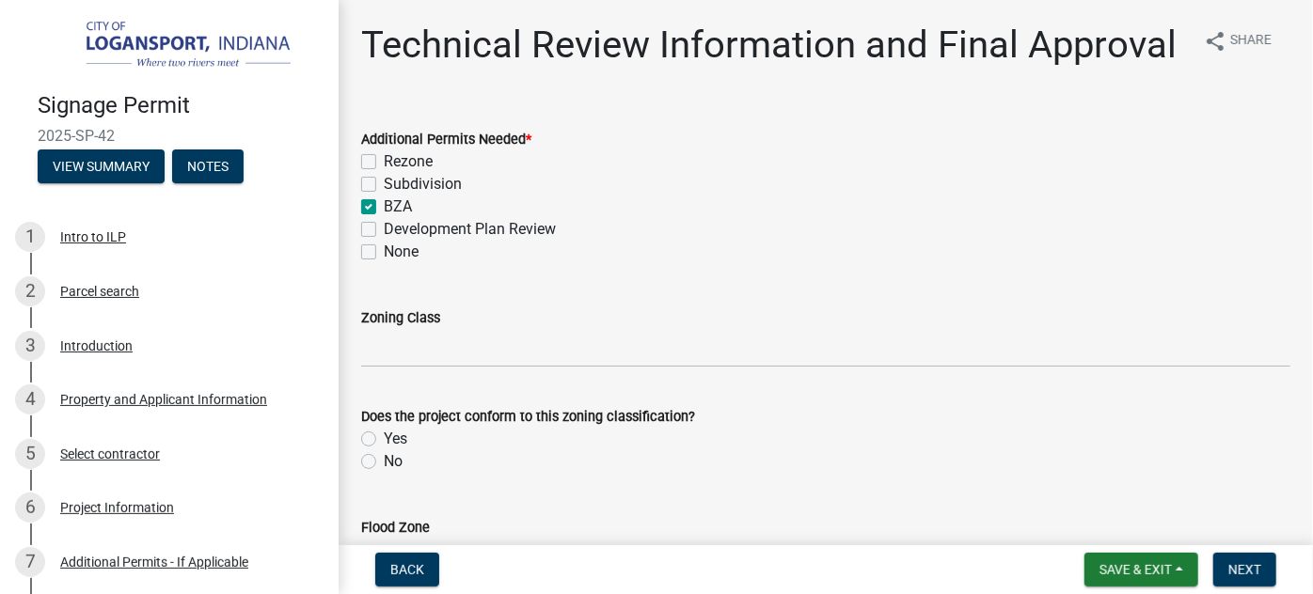
checkbox input "true"
checkbox input "false"
click at [384, 329] on div "Zoning Class" at bounding box center [825, 318] width 929 height 23
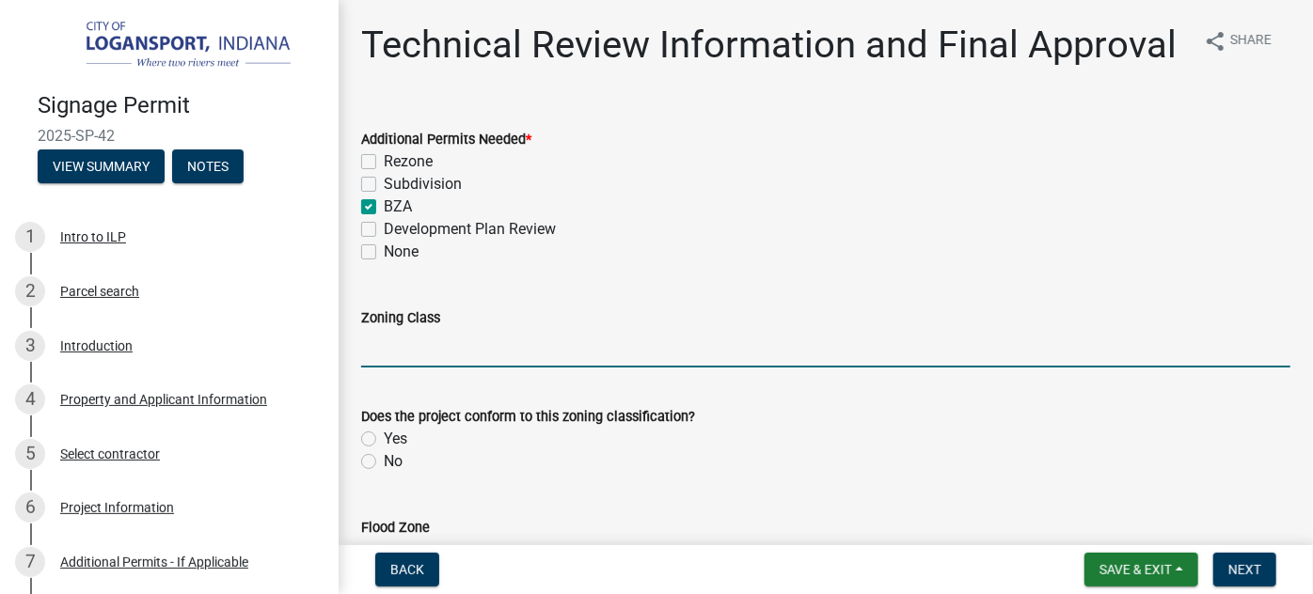
click at [385, 368] on input "Zoning Class" at bounding box center [825, 348] width 929 height 39
type input "NB"
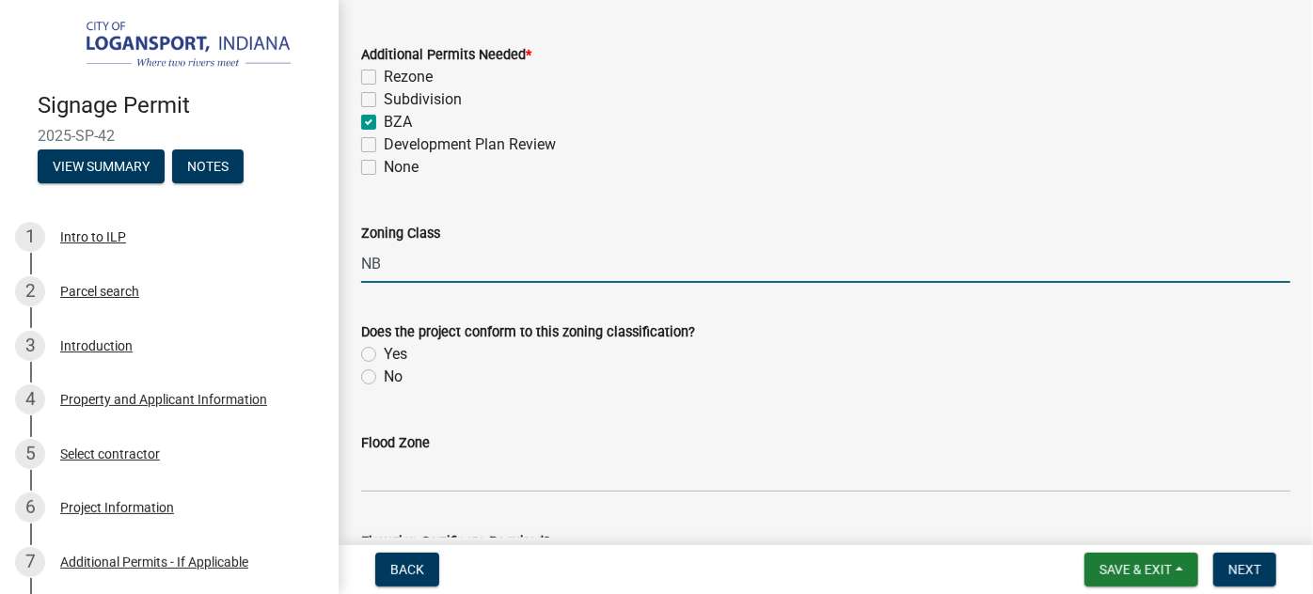
scroll to position [85, 0]
click at [384, 366] on label "Yes" at bounding box center [396, 354] width 24 height 23
click at [384, 356] on input "Yes" at bounding box center [390, 349] width 12 height 12
radio input "true"
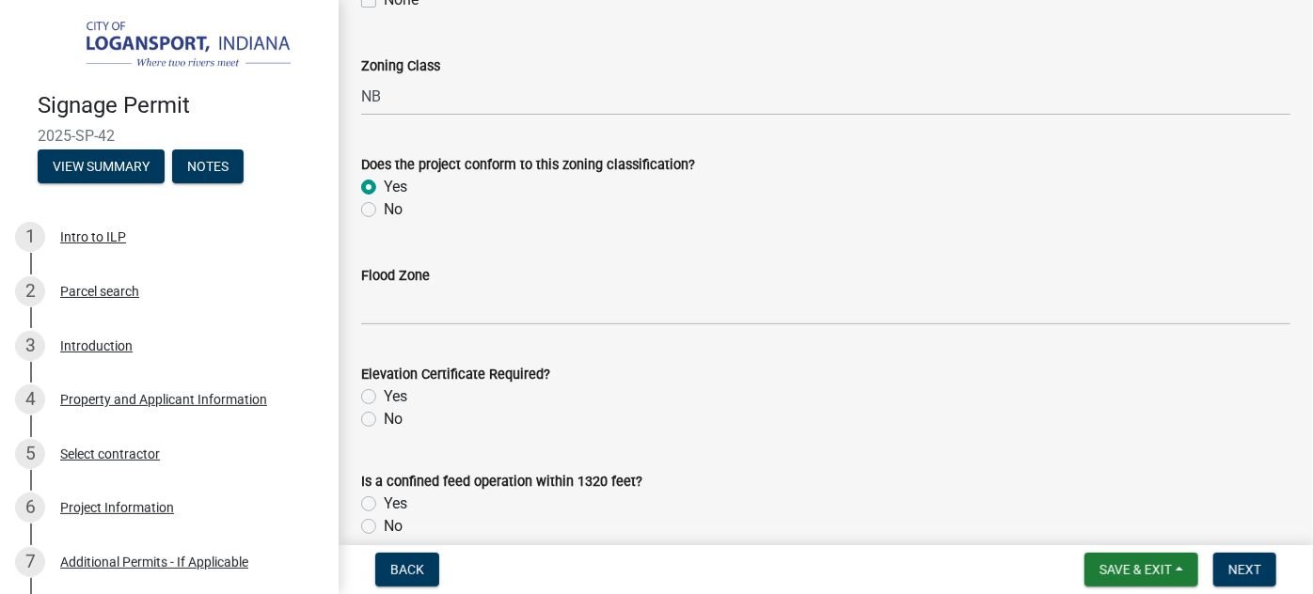
scroll to position [256, 0]
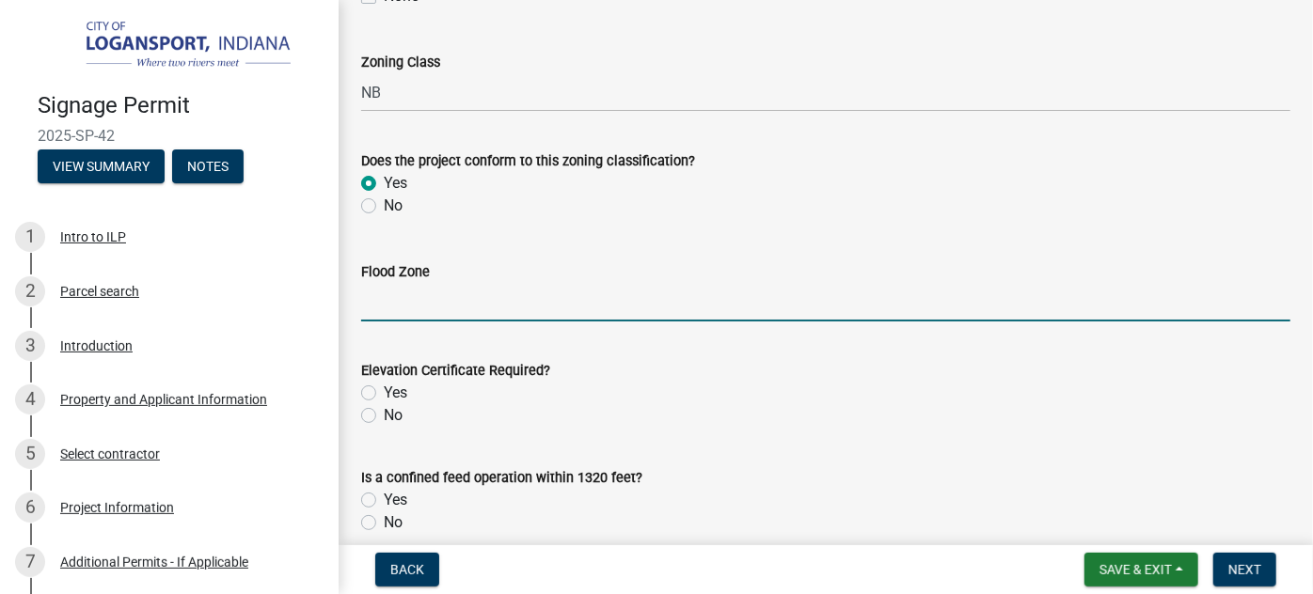
click at [429, 322] on input "Flood Zone" at bounding box center [825, 302] width 929 height 39
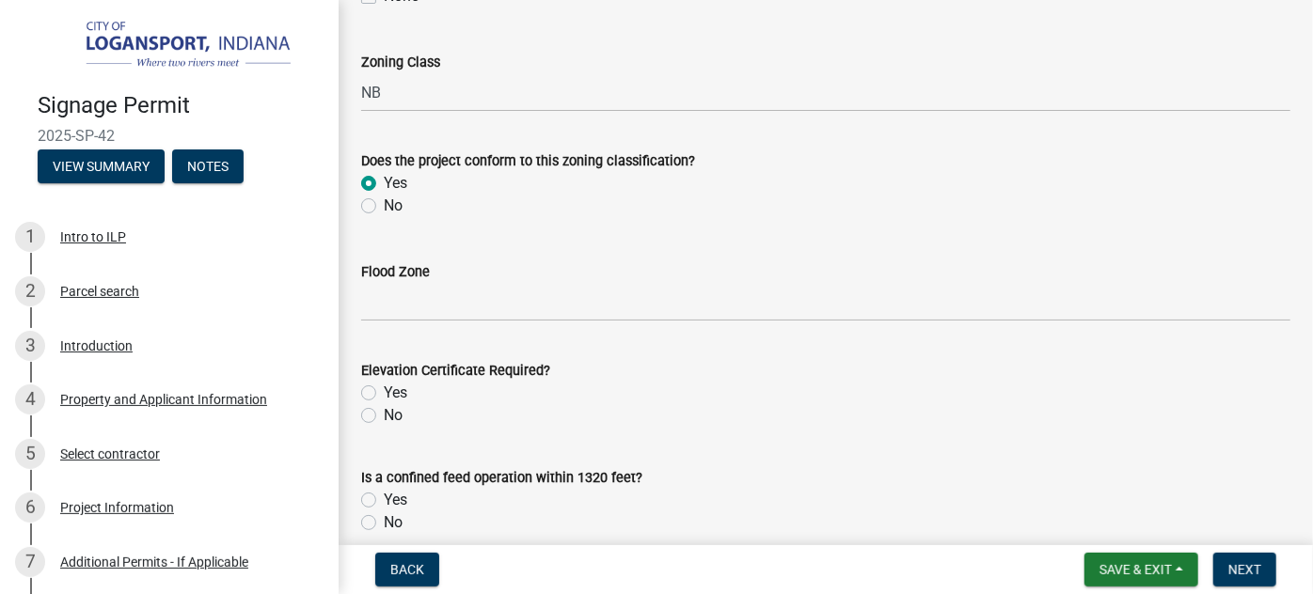
click at [384, 404] on label "Yes" at bounding box center [396, 393] width 24 height 23
click at [384, 394] on input "Yes" at bounding box center [390, 388] width 12 height 12
radio input "true"
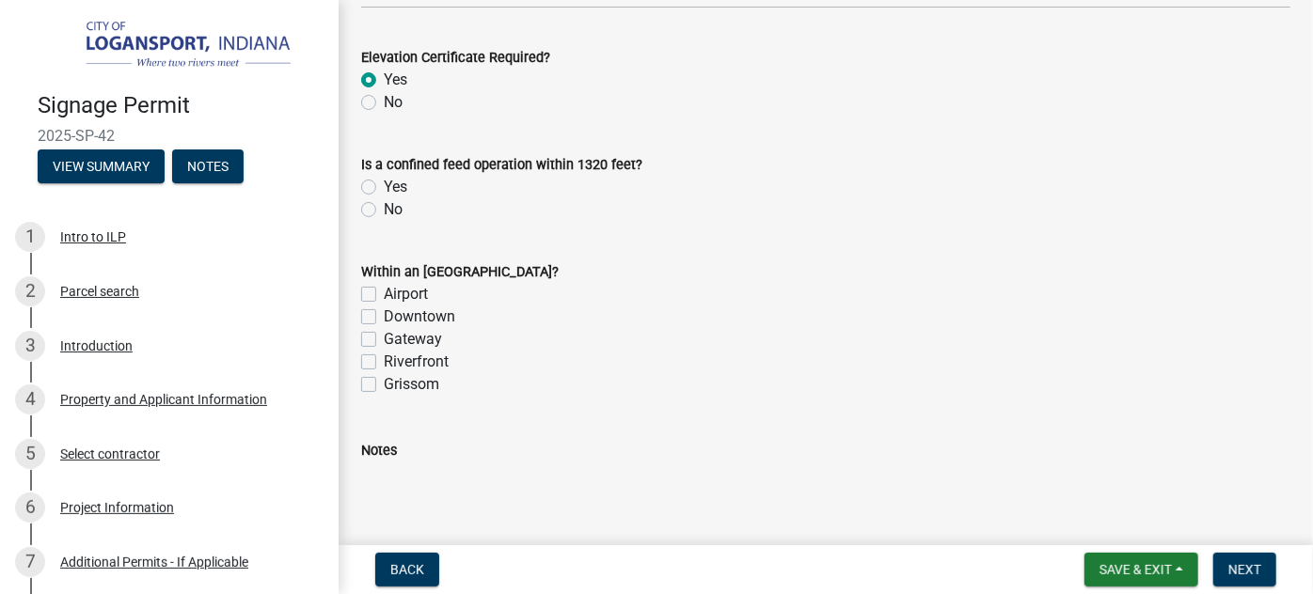
scroll to position [598, 0]
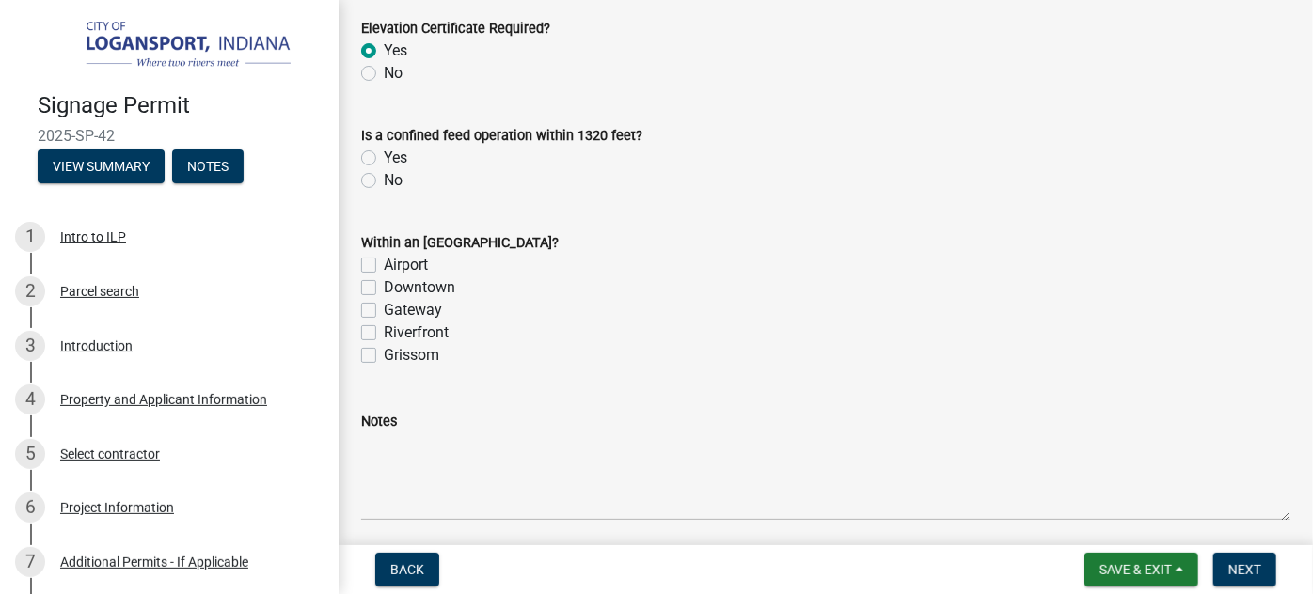
click at [384, 169] on label "Yes" at bounding box center [396, 158] width 24 height 23
click at [384, 159] on input "Yes" at bounding box center [390, 153] width 12 height 12
radio input "true"
click at [384, 85] on label "No" at bounding box center [393, 73] width 19 height 23
click at [384, 74] on input "No" at bounding box center [390, 68] width 12 height 12
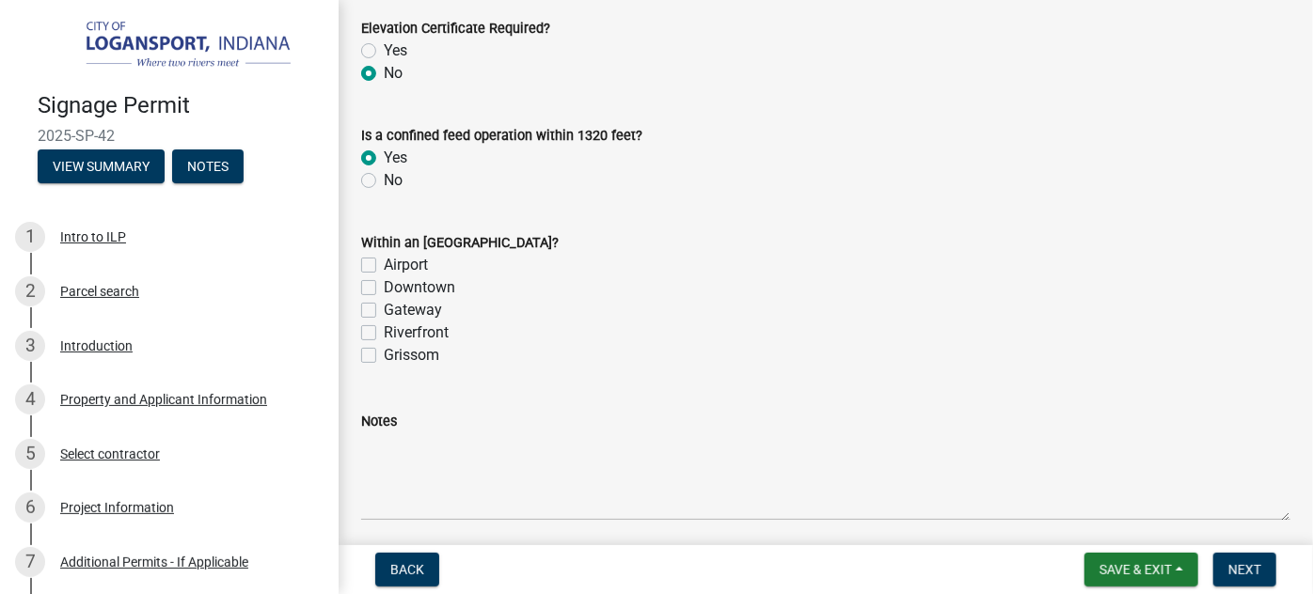
radio input "true"
click at [384, 192] on label "No" at bounding box center [393, 180] width 19 height 23
click at [384, 182] on input "No" at bounding box center [390, 175] width 12 height 12
radio input "true"
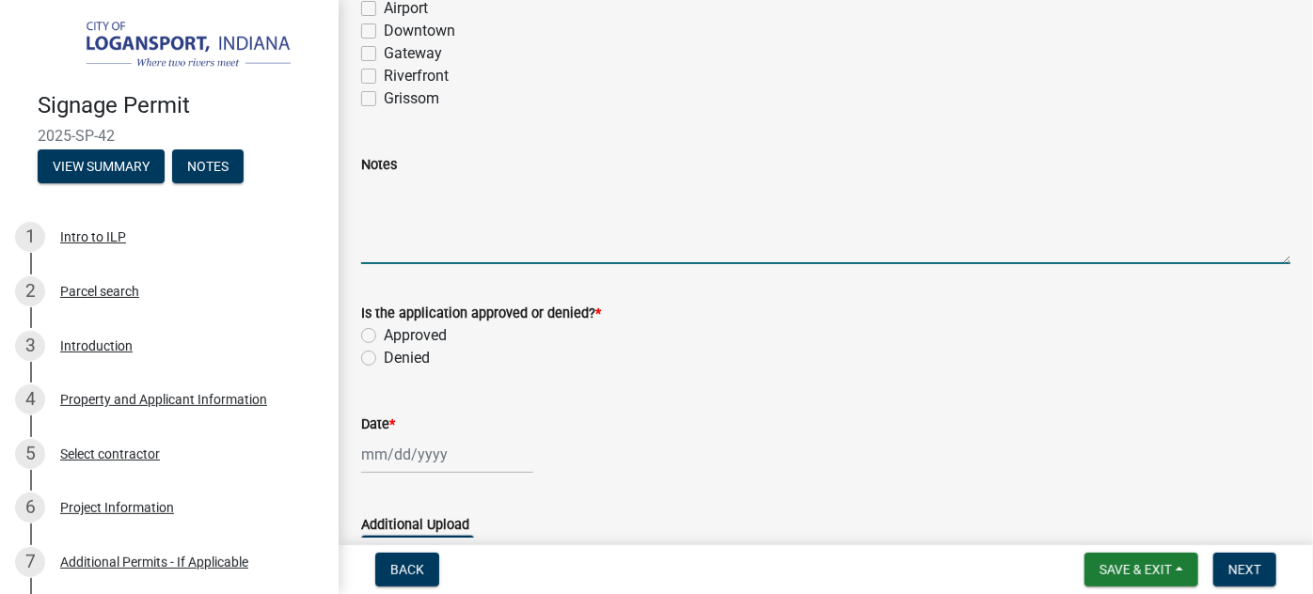
click at [373, 229] on textarea "Notes" at bounding box center [825, 220] width 929 height 88
click at [393, 261] on textarea "LBZA Approval" at bounding box center [825, 220] width 929 height 88
click at [523, 233] on textarea "LBZA Approval" at bounding box center [825, 220] width 929 height 88
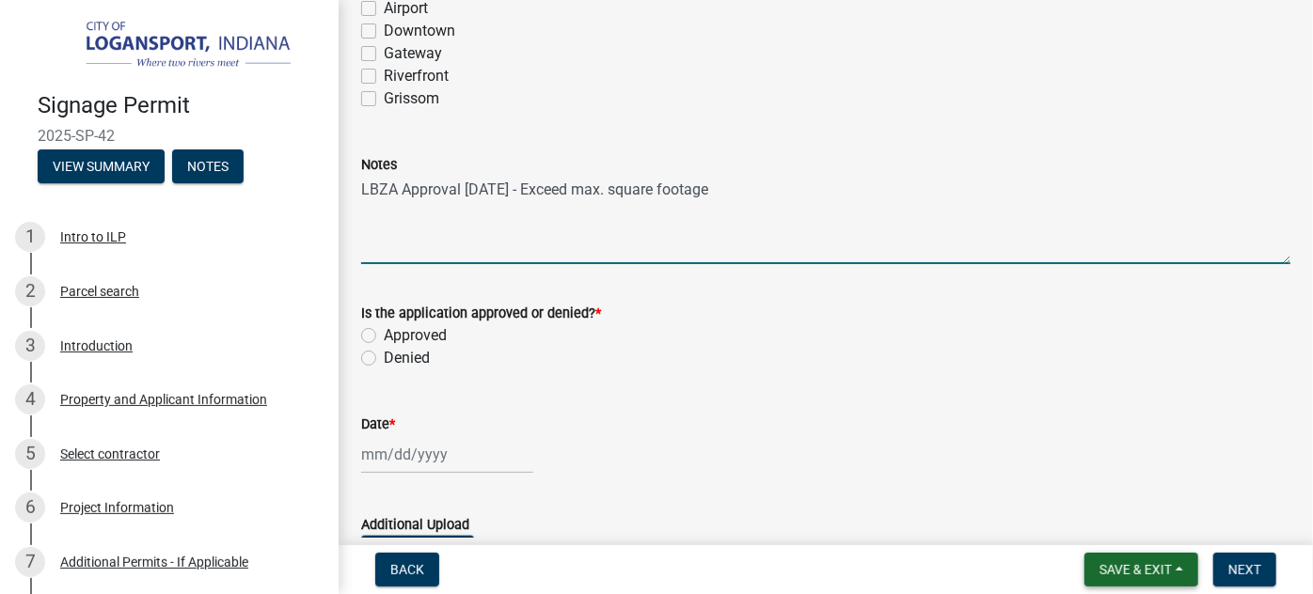
type textarea "LBZA Approval [DATE] - Exceed max. square footage"
click at [1140, 568] on span "Save & Exit" at bounding box center [1135, 569] width 72 height 15
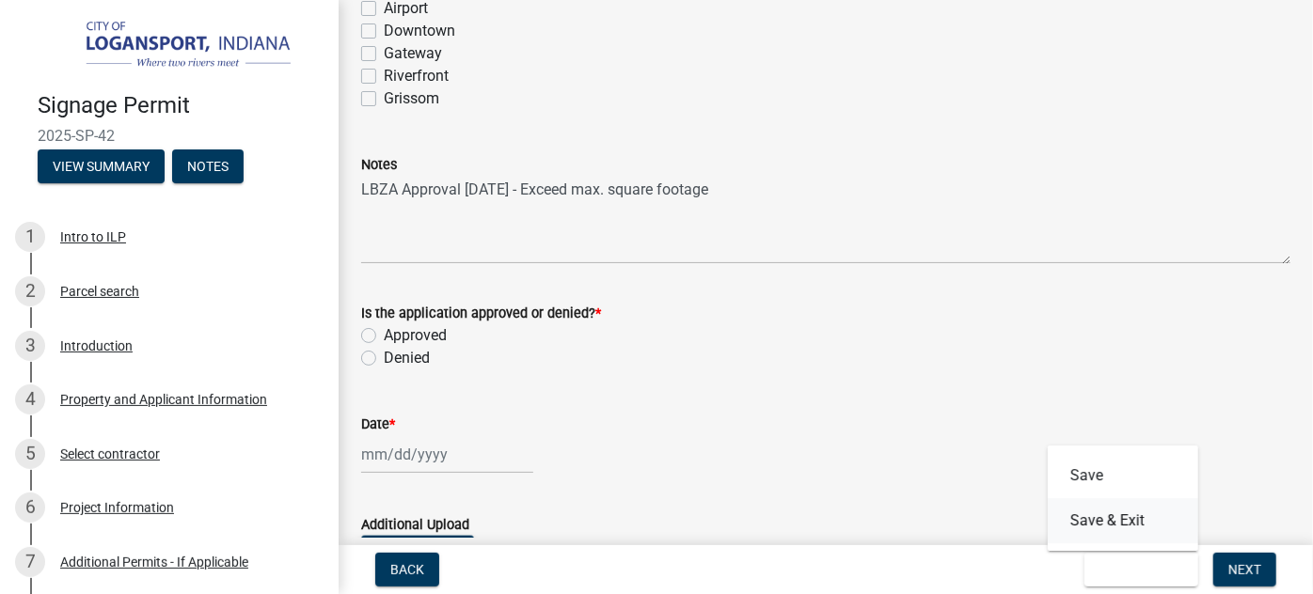
drag, startPoint x: 1108, startPoint y: 514, endPoint x: 912, endPoint y: 520, distance: 195.7
click at [913, 519] on wm-app "Signage Permit 2025-SP-42 View Summary Notes 1 Intro to ILP 2 Parcel search 3 I…" at bounding box center [656, 297] width 1313 height 594
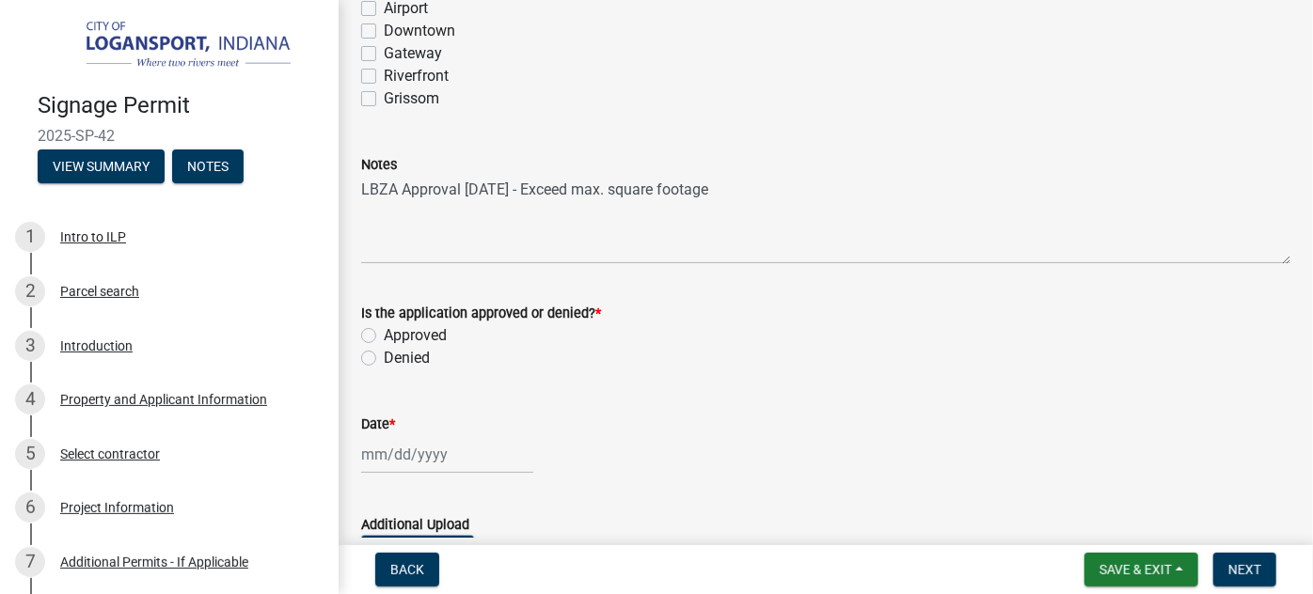
click at [384, 347] on label "Approved" at bounding box center [415, 335] width 63 height 23
click at [384, 337] on input "Approved" at bounding box center [390, 330] width 12 height 12
radio input "true"
click at [385, 474] on div at bounding box center [447, 454] width 172 height 39
select select "9"
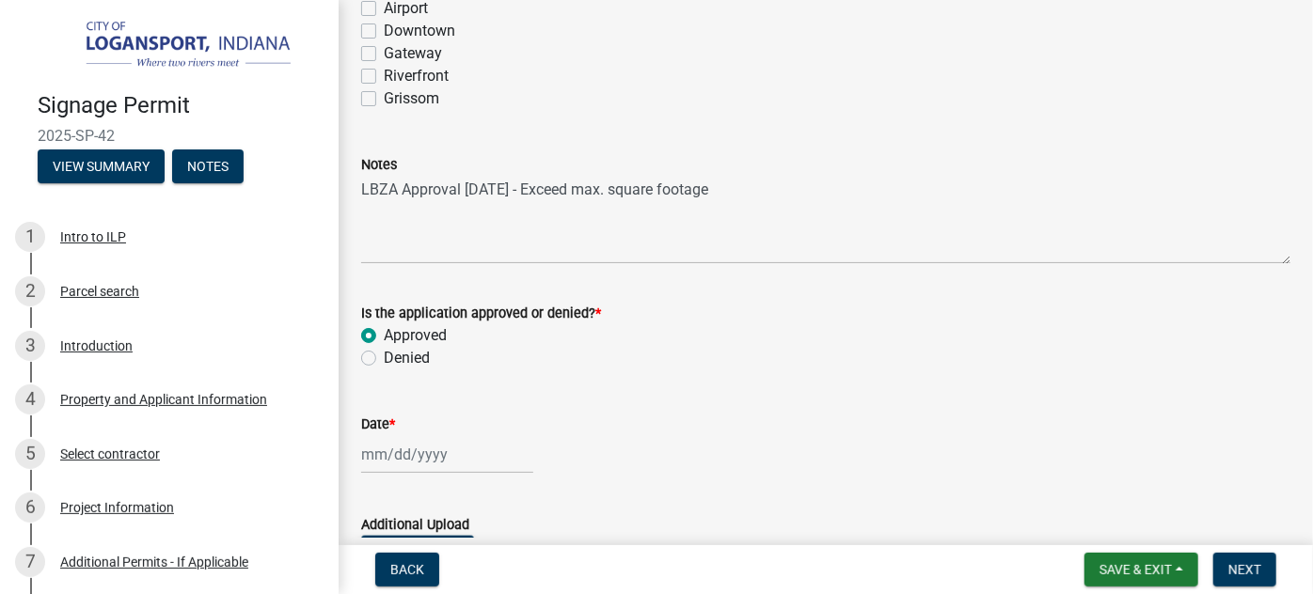
select select "2025"
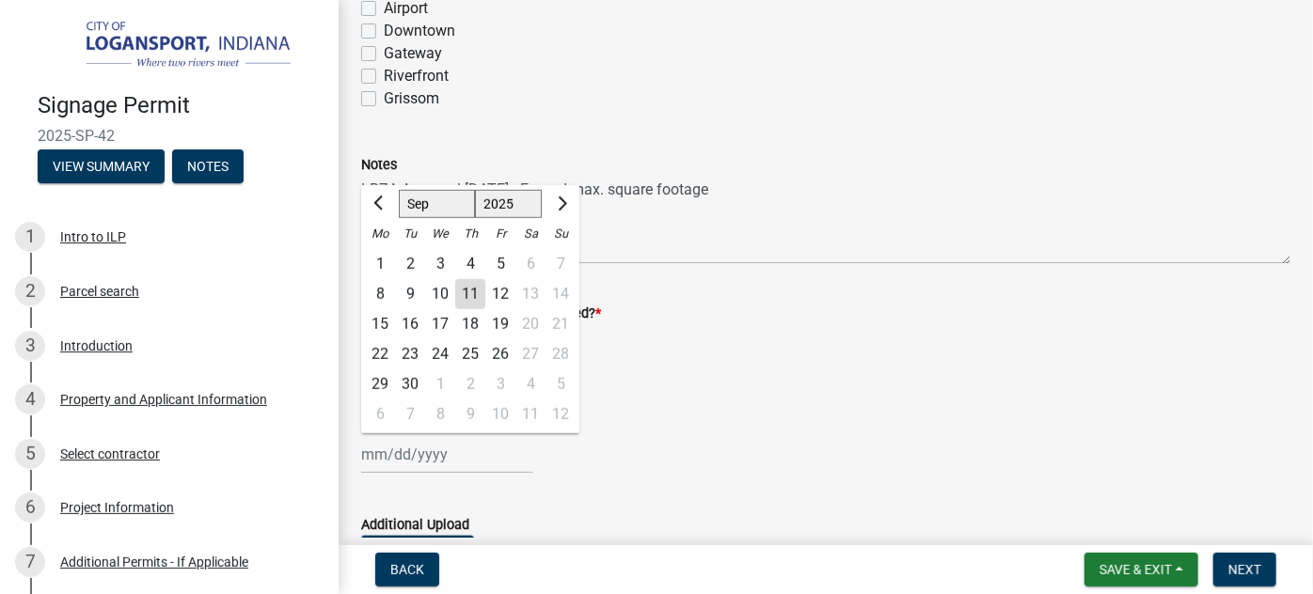
click at [473, 309] on div "11" at bounding box center [470, 294] width 30 height 30
type input "[DATE]"
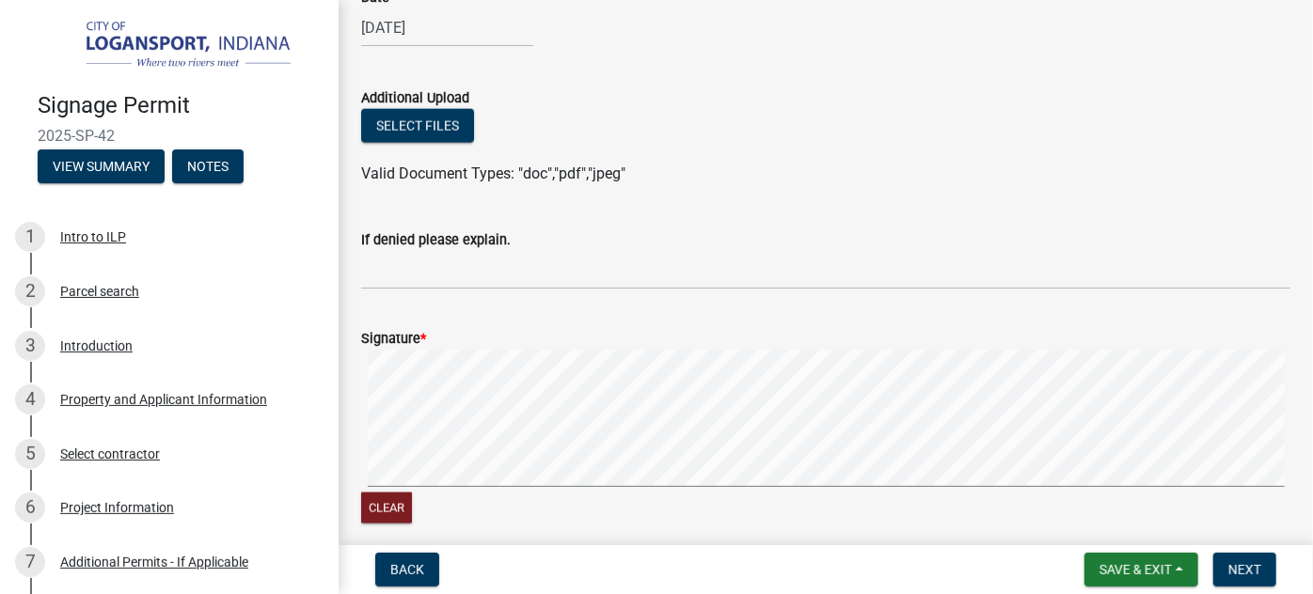
scroll to position [1407, 0]
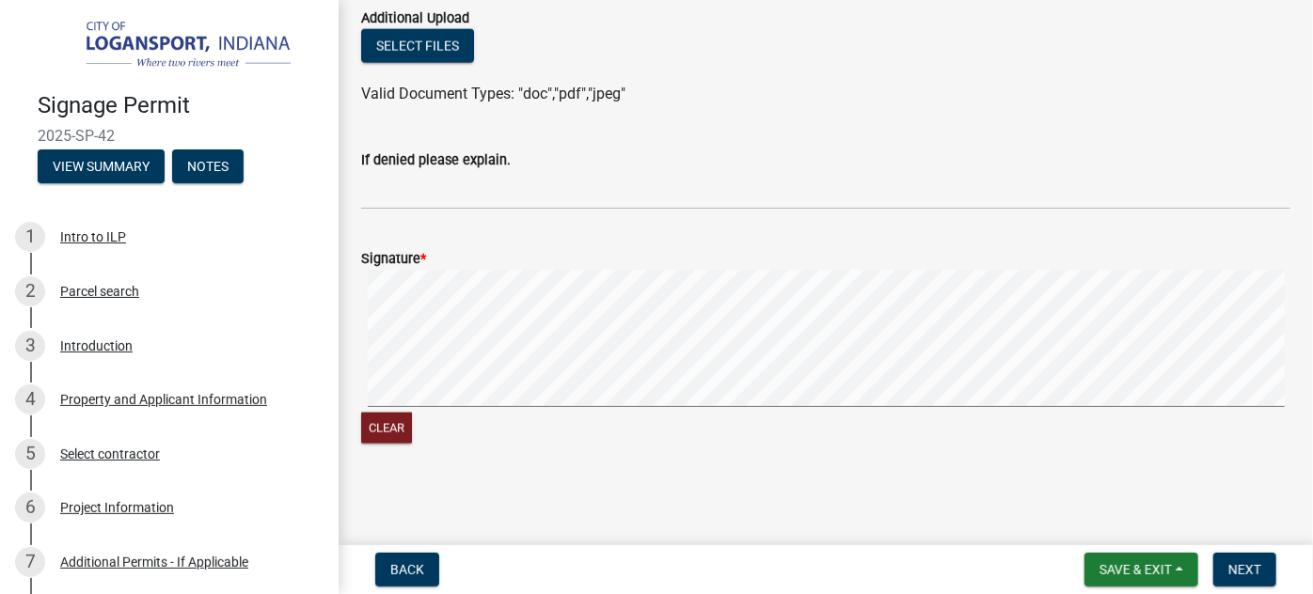
click at [693, 407] on signature-pad at bounding box center [825, 341] width 929 height 143
click at [703, 409] on signature-pad at bounding box center [825, 341] width 929 height 143
click at [1237, 566] on span "Next" at bounding box center [1244, 569] width 33 height 15
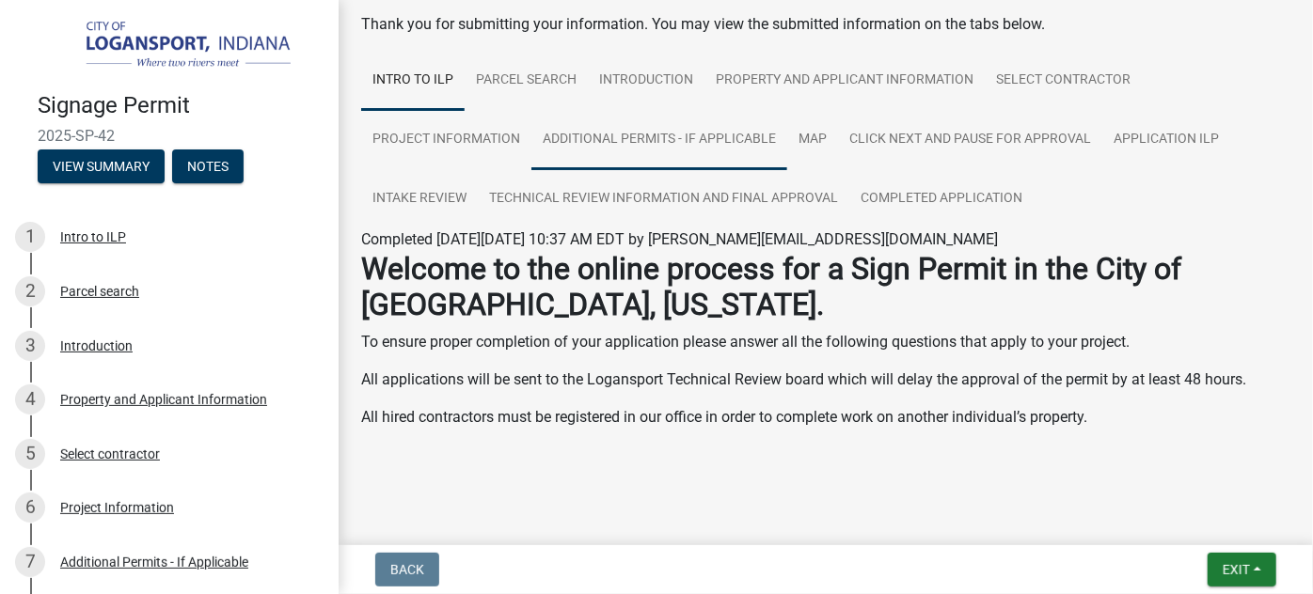
scroll to position [0, 0]
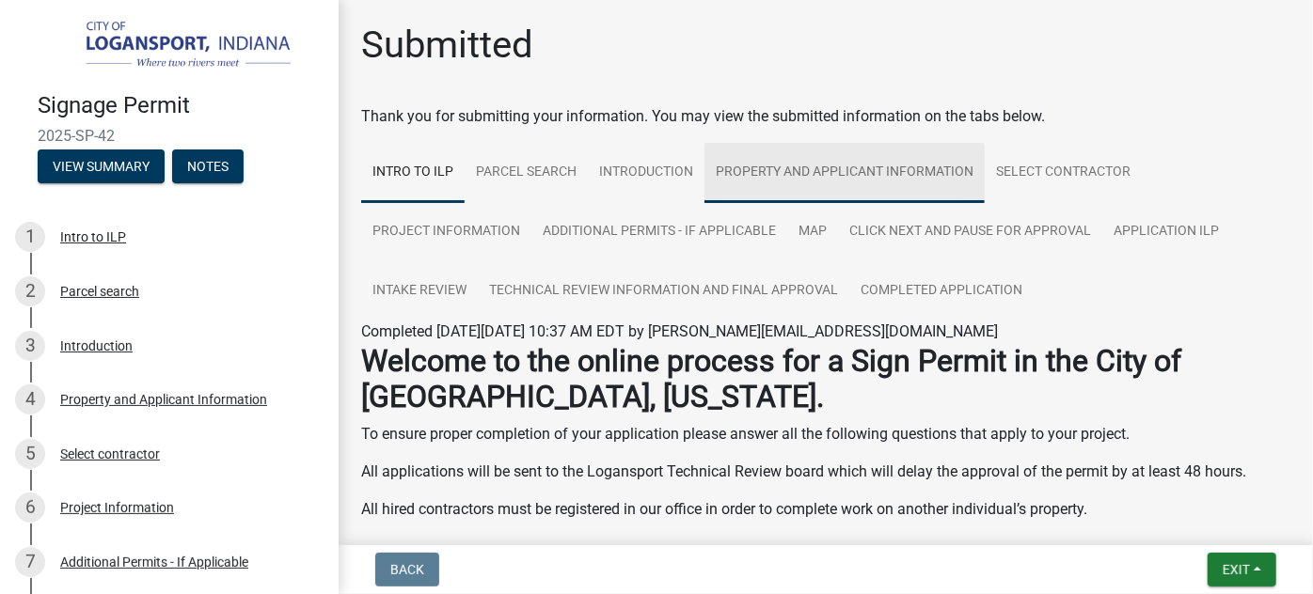
click at [754, 172] on link "Property and Applicant Information" at bounding box center [844, 173] width 280 height 60
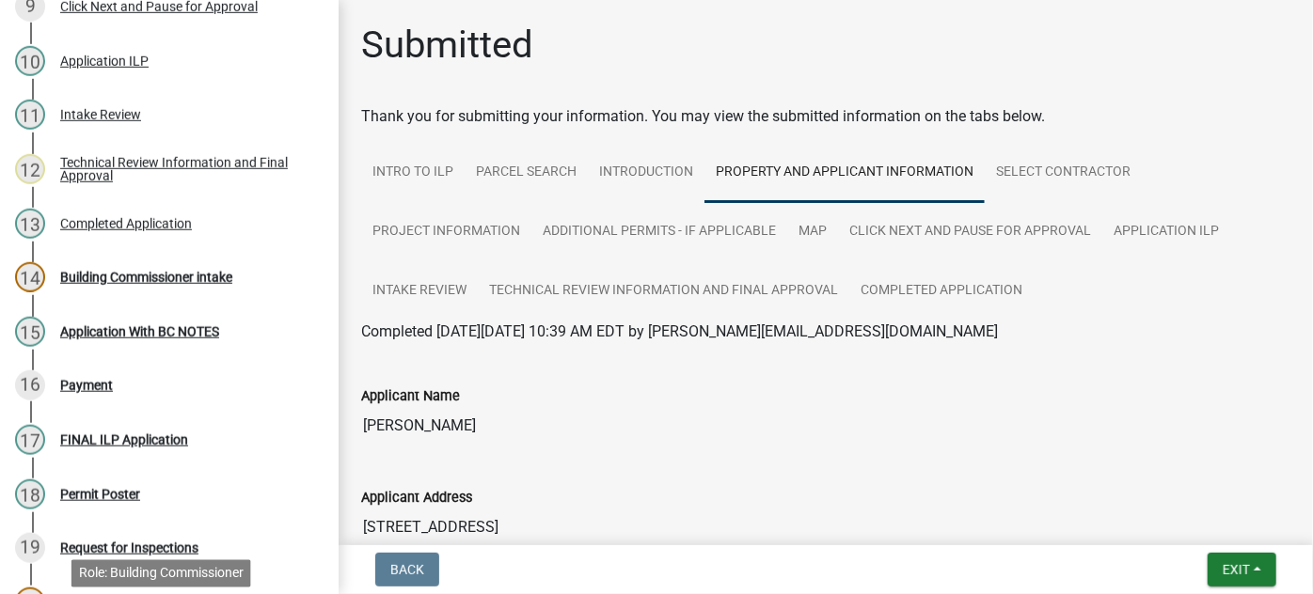
scroll to position [638, 0]
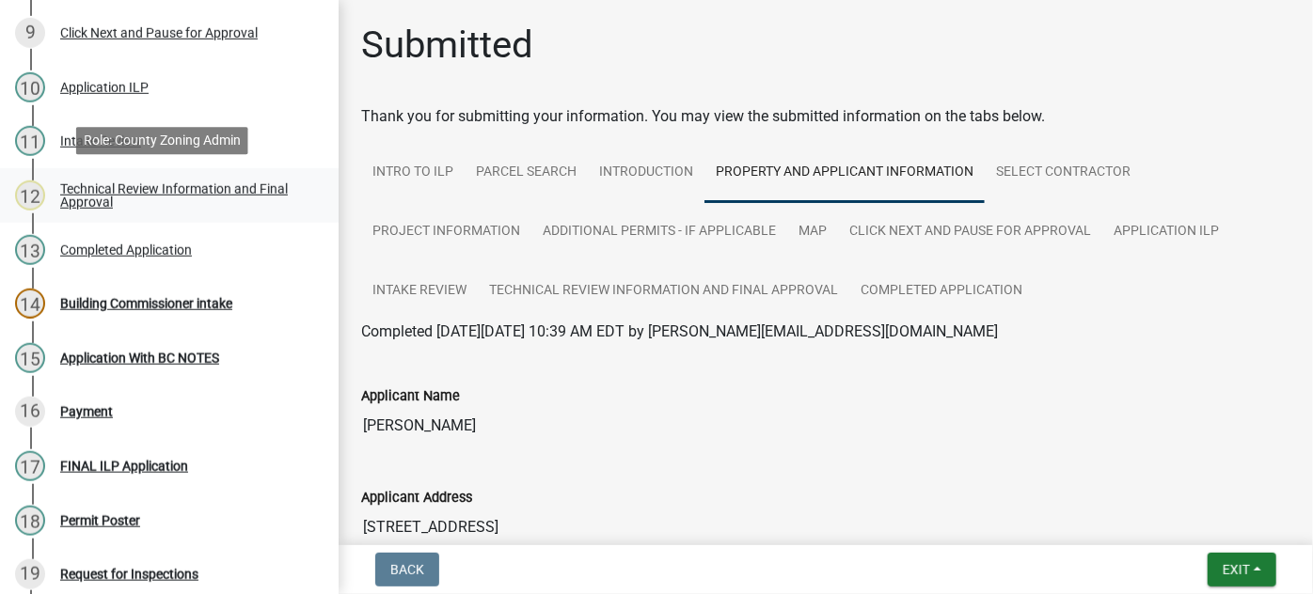
click at [174, 182] on div "Technical Review Information and Final Approval" at bounding box center [184, 195] width 248 height 26
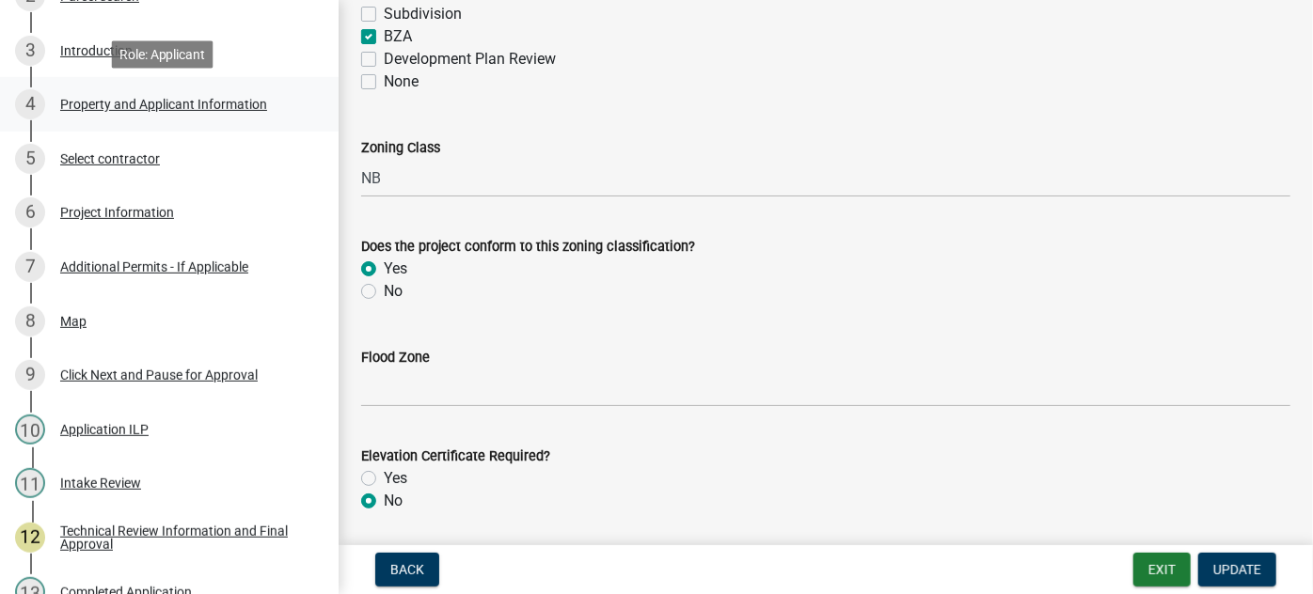
scroll to position [211, 0]
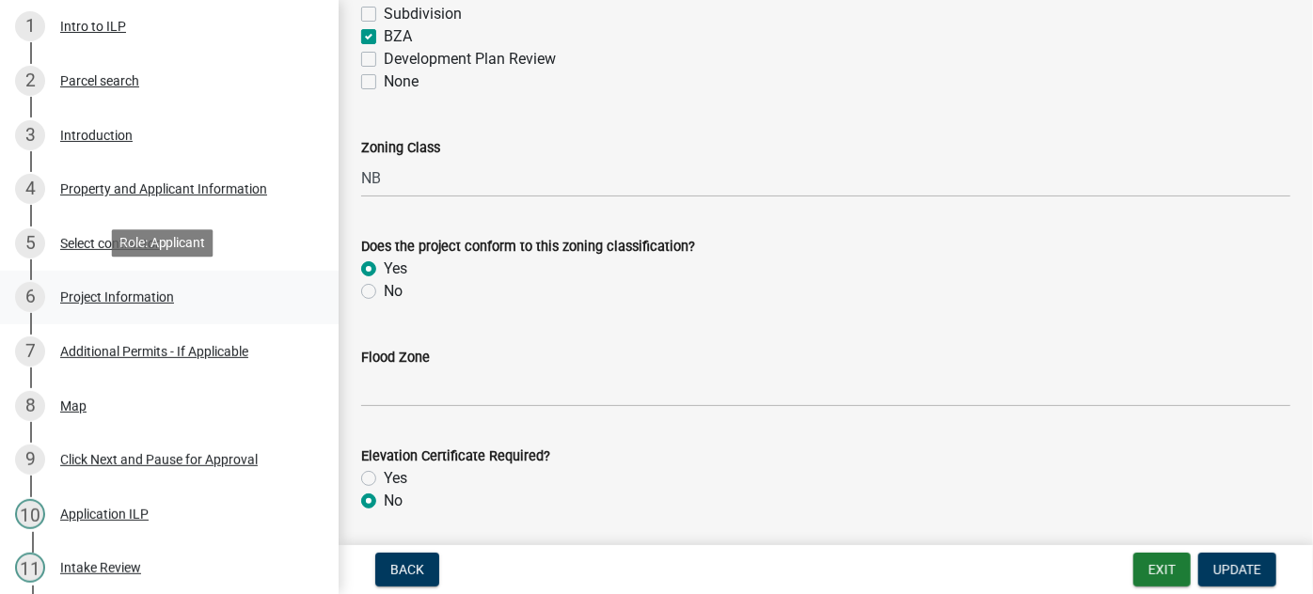
click at [148, 301] on div "Project Information" at bounding box center [117, 297] width 114 height 13
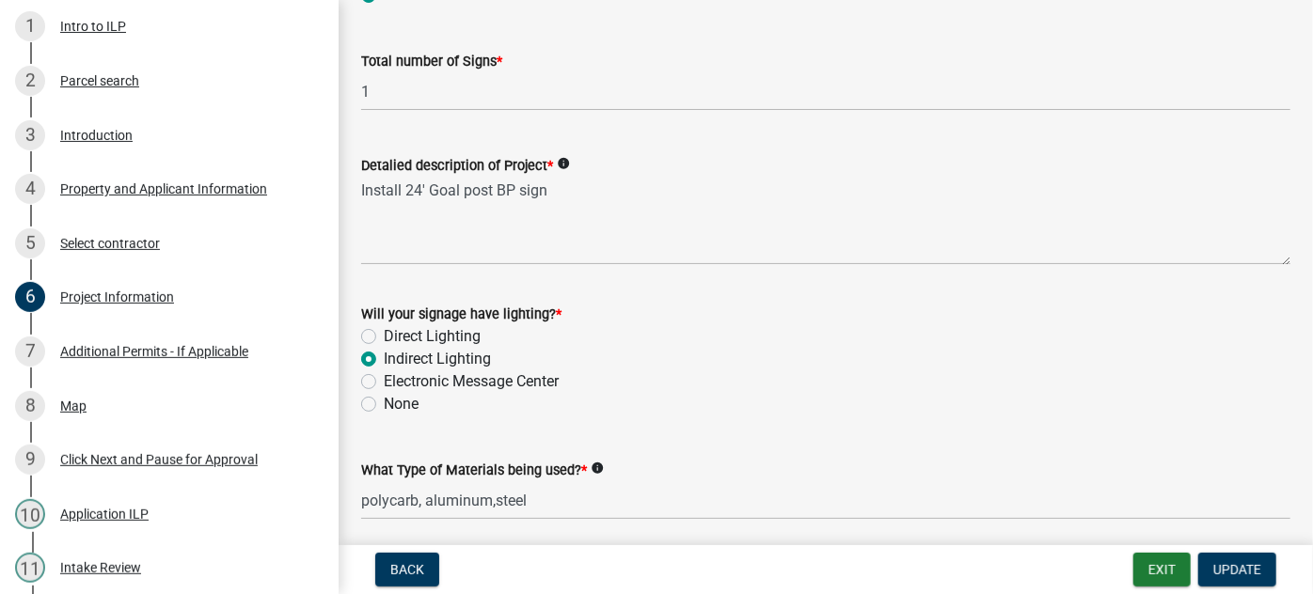
scroll to position [513, 0]
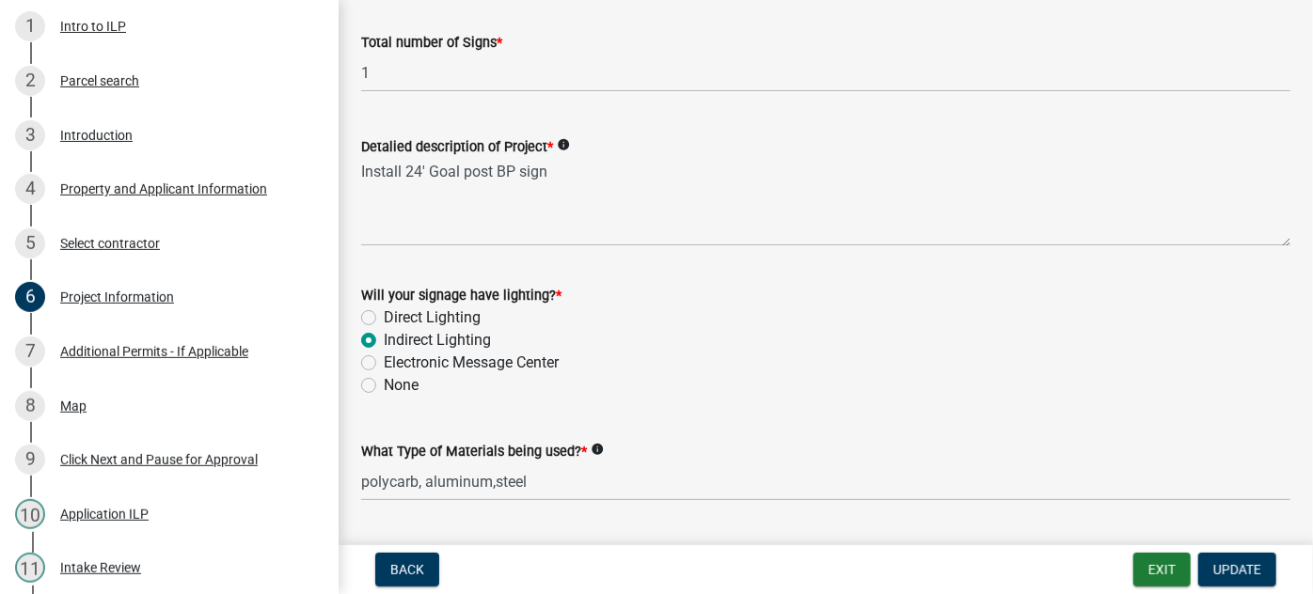
drag, startPoint x: 882, startPoint y: 363, endPoint x: 824, endPoint y: 327, distance: 68.4
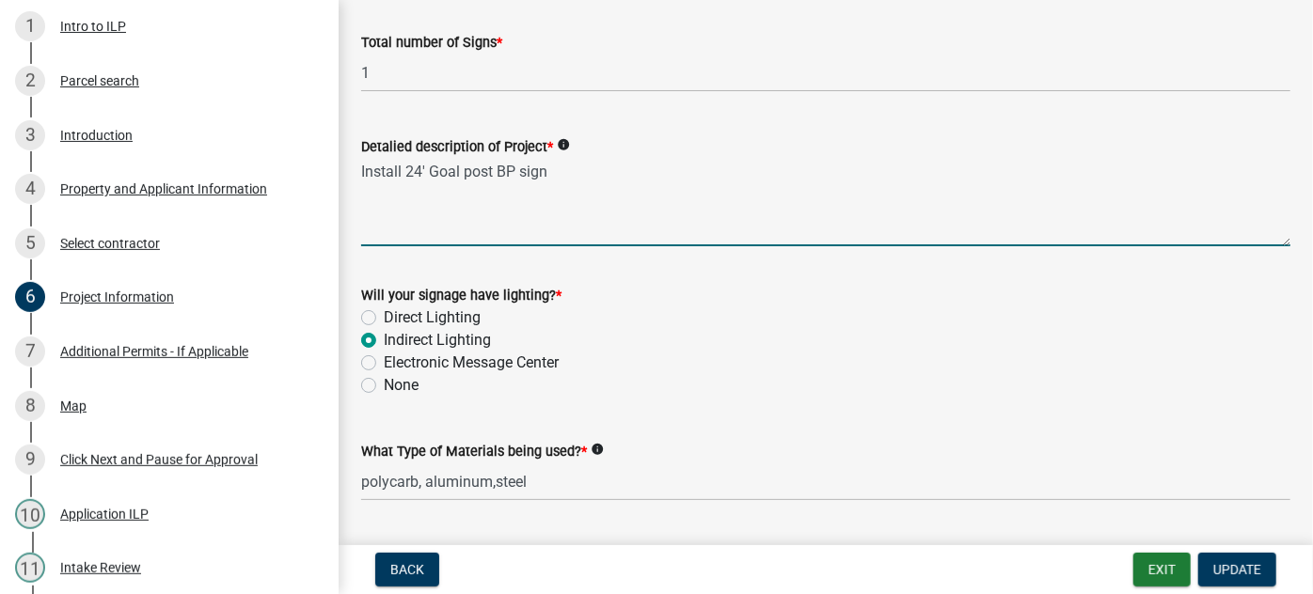
drag, startPoint x: 824, startPoint y: 327, endPoint x: 652, endPoint y: 215, distance: 205.3
click at [652, 215] on textarea "Install 24' Goal post BP sign" at bounding box center [825, 202] width 929 height 88
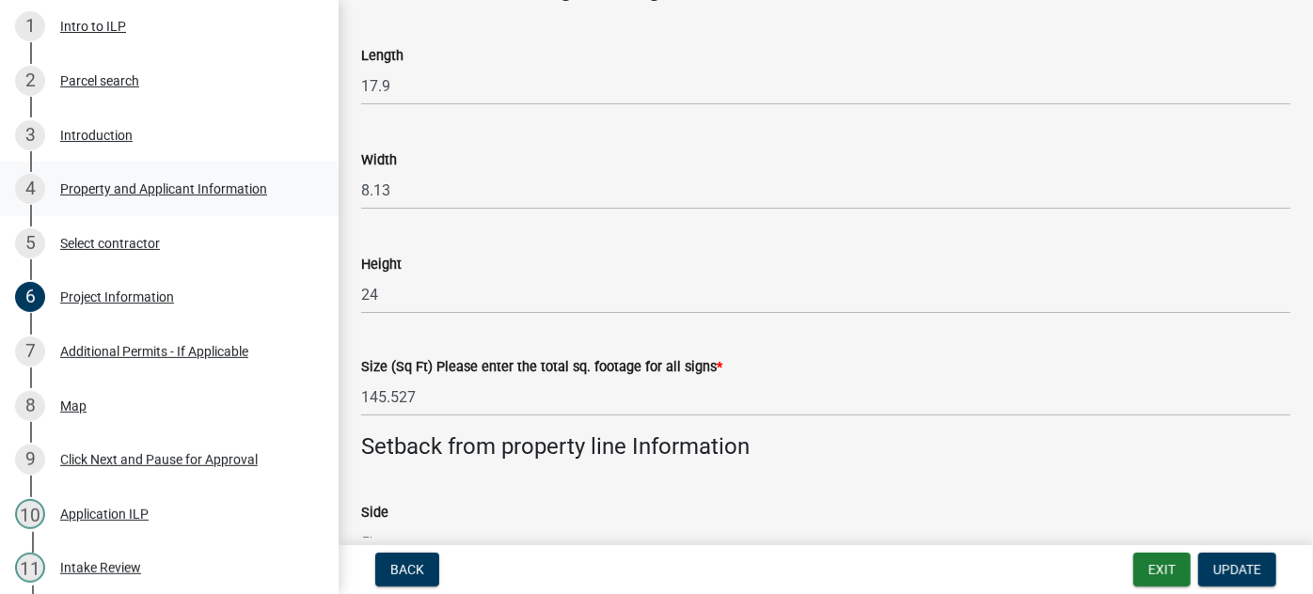
scroll to position [0, 0]
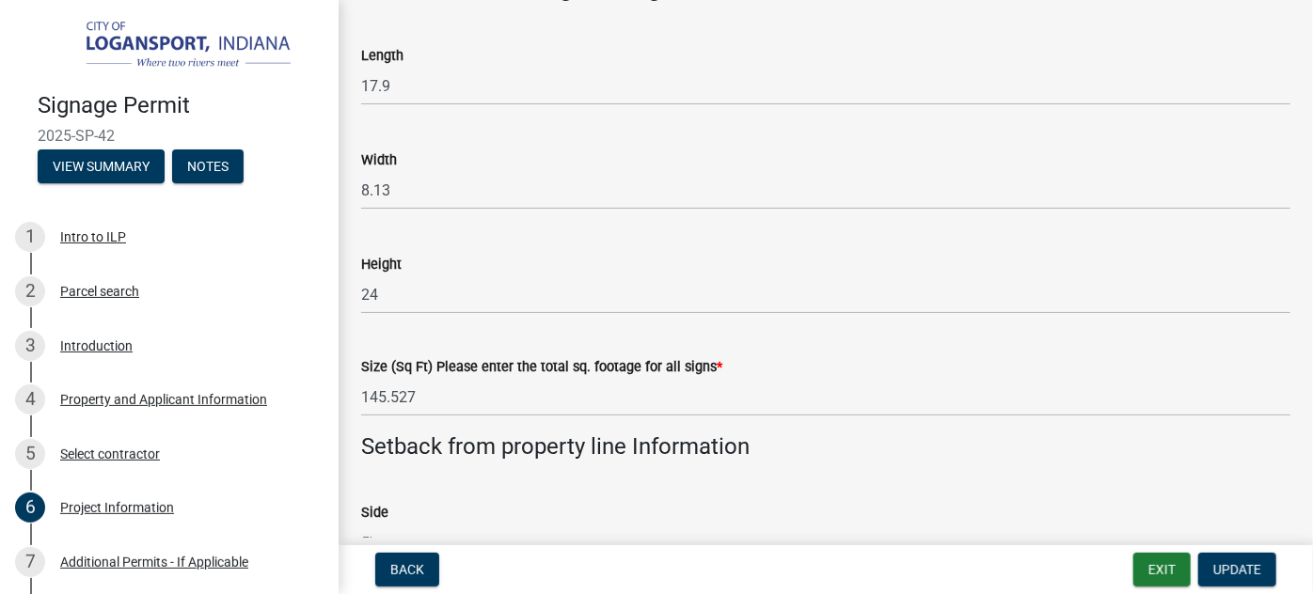
drag, startPoint x: 389, startPoint y: 243, endPoint x: 388, endPoint y: 233, distance: 9.5
drag, startPoint x: 388, startPoint y: 233, endPoint x: 533, endPoint y: 165, distance: 160.3
click at [533, 165] on div "Width" at bounding box center [825, 160] width 929 height 23
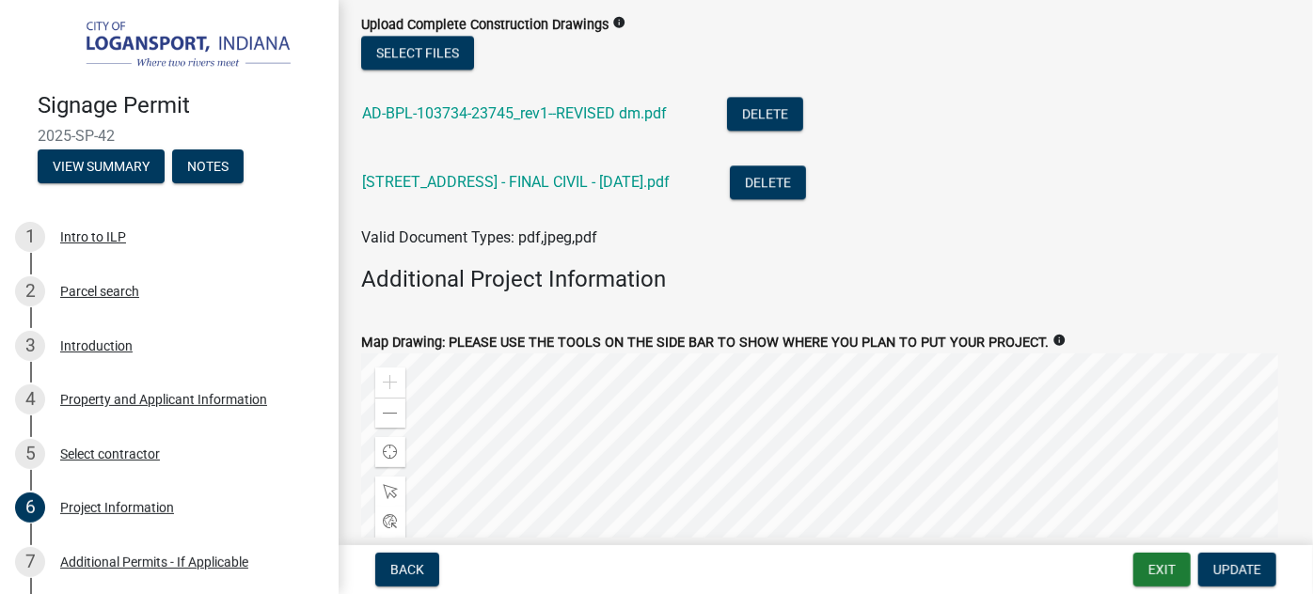
scroll to position [2394, 0]
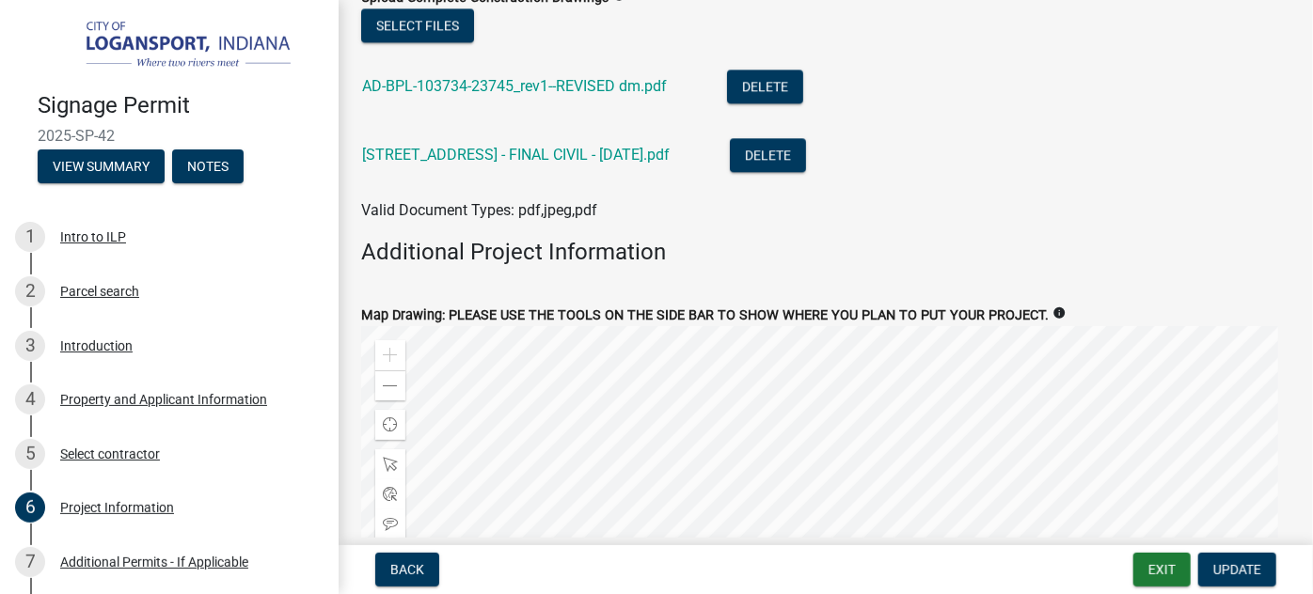
click at [498, 74] on div "AD-BPL-103734-23745_rev1--REVISED dm.pdf" at bounding box center [529, 89] width 335 height 39
click at [501, 79] on link "AD-BPL-103734-23745_rev1--REVISED dm.pdf" at bounding box center [514, 86] width 305 height 18
click at [516, 157] on link "[STREET_ADDRESS] - FINAL CIVIL - [DATE].pdf" at bounding box center [516, 155] width 308 height 18
